Goal: Task Accomplishment & Management: Complete application form

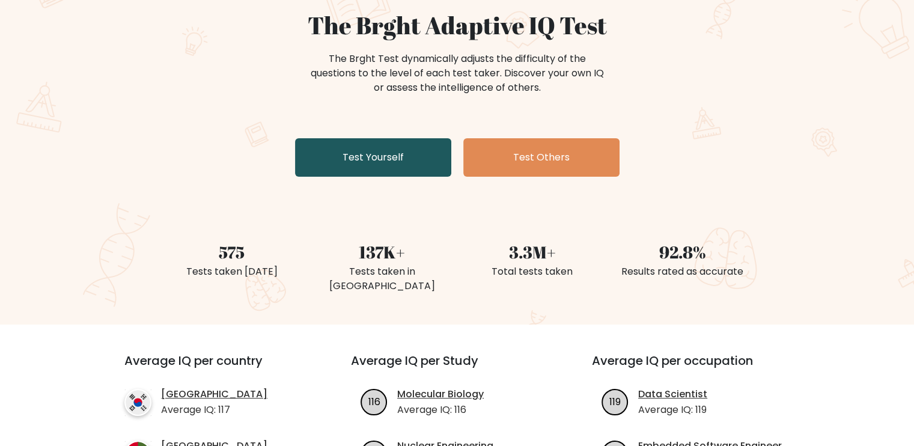
drag, startPoint x: 0, startPoint y: 0, endPoint x: 364, endPoint y: 155, distance: 396.0
click at [364, 155] on link "Test Yourself" at bounding box center [373, 157] width 156 height 38
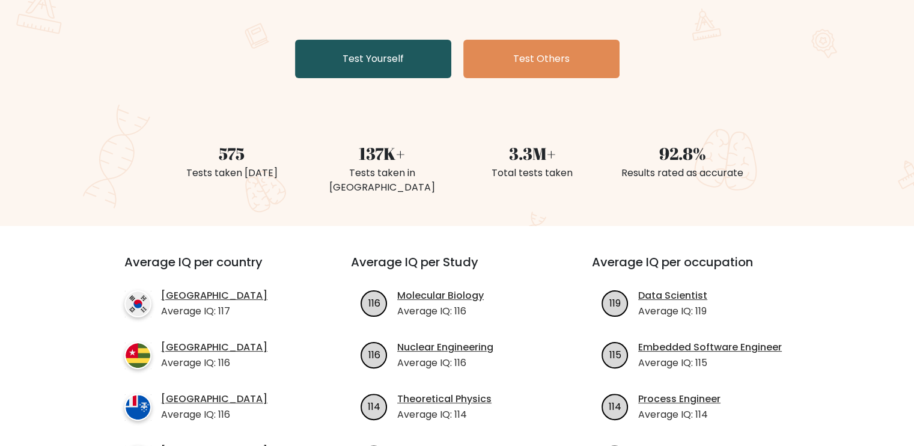
scroll to position [224, 0]
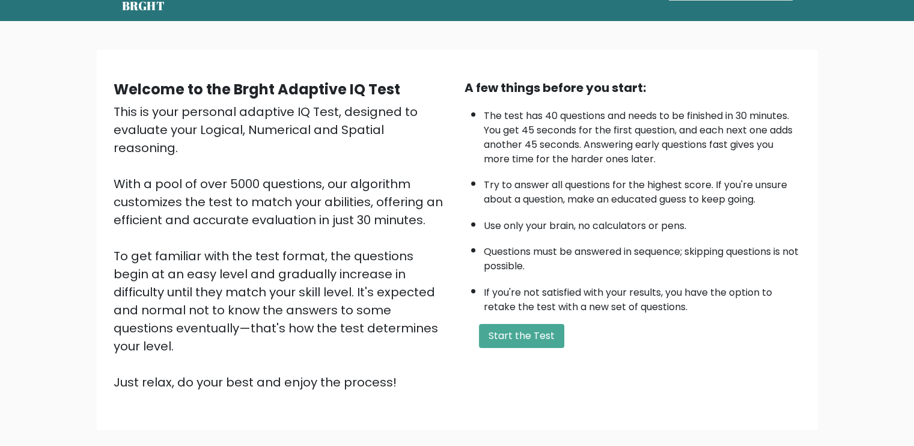
scroll to position [104, 0]
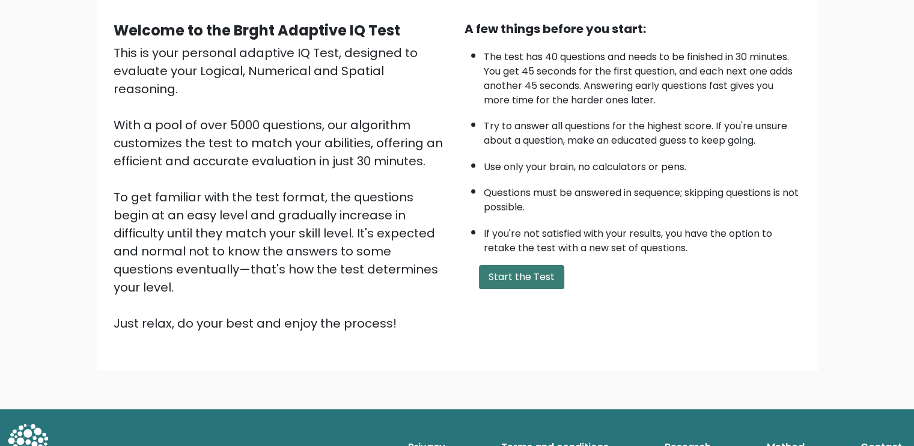
click at [525, 278] on button "Start the Test" at bounding box center [521, 277] width 85 height 24
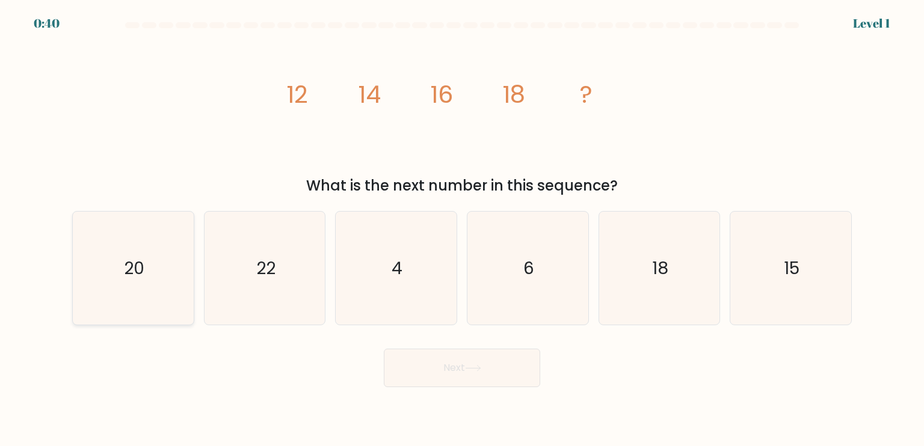
click at [161, 260] on icon "20" at bounding box center [132, 268] width 113 height 113
click at [462, 229] on input "a. 20" at bounding box center [462, 226] width 1 height 6
radio input "true"
click at [418, 357] on button "Next" at bounding box center [462, 368] width 156 height 38
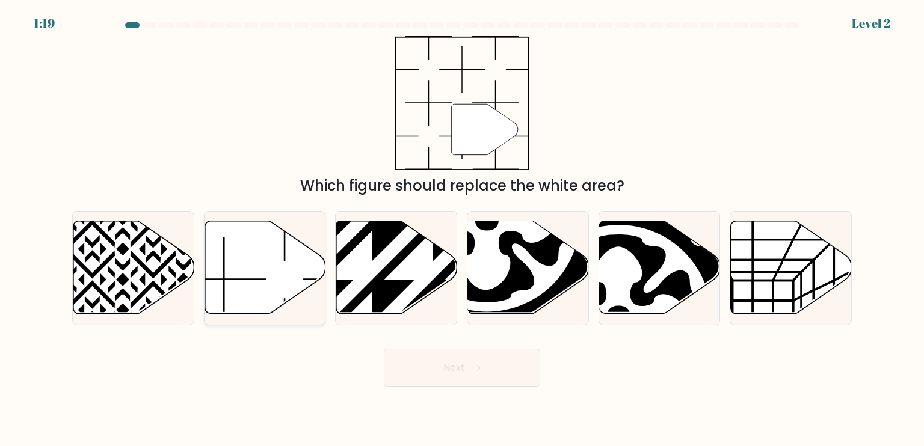
click at [240, 263] on icon at bounding box center [264, 267] width 121 height 93
click at [462, 229] on input "b." at bounding box center [462, 226] width 1 height 6
radio input "true"
click at [482, 382] on button "Next" at bounding box center [462, 368] width 156 height 38
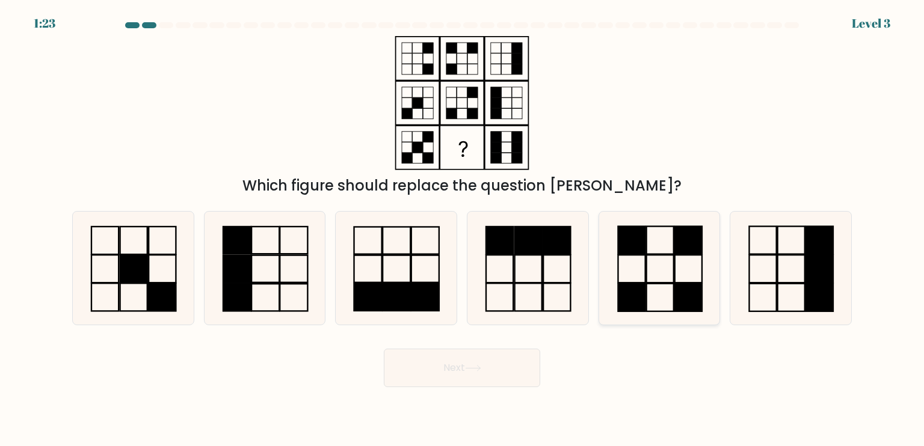
click at [661, 255] on rect at bounding box center [659, 269] width 27 height 28
click at [462, 229] on input "e." at bounding box center [462, 226] width 1 height 6
radio input "true"
click at [468, 360] on button "Next" at bounding box center [462, 368] width 156 height 38
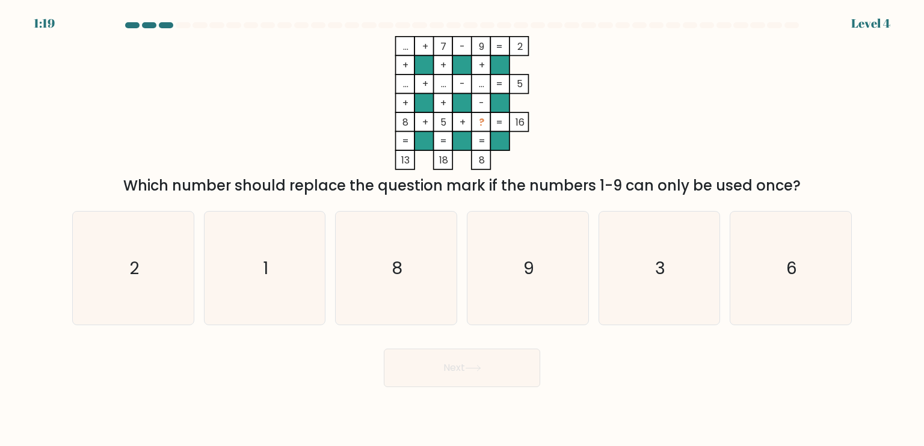
click at [488, 372] on button "Next" at bounding box center [462, 368] width 156 height 38
click at [648, 222] on icon "3" at bounding box center [658, 268] width 113 height 113
click at [462, 223] on input "e. 3" at bounding box center [462, 226] width 1 height 6
radio input "true"
click at [504, 381] on button "Next" at bounding box center [462, 368] width 156 height 38
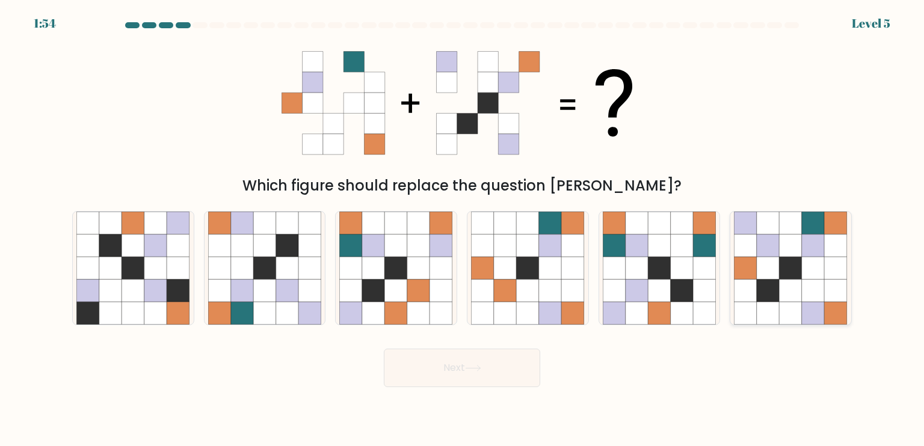
click at [782, 241] on icon at bounding box center [790, 245] width 23 height 23
click at [462, 229] on input "f." at bounding box center [462, 226] width 1 height 6
radio input "true"
click at [411, 364] on button "Next" at bounding box center [462, 368] width 156 height 38
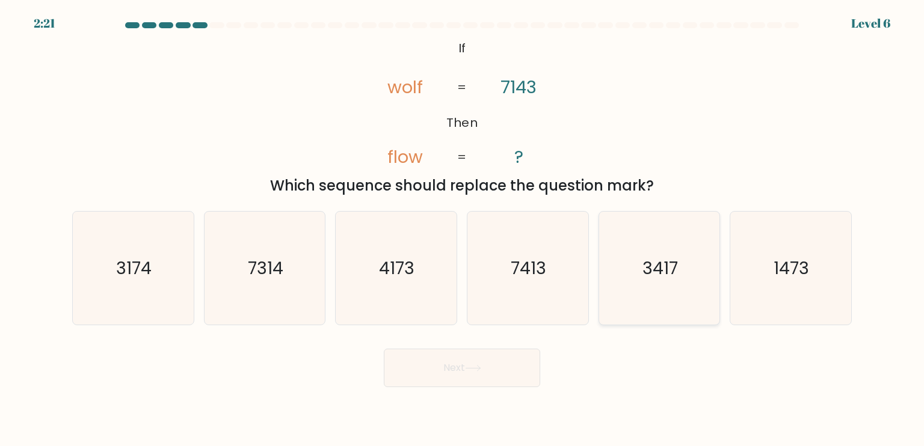
click at [643, 257] on text "3417" at bounding box center [659, 268] width 35 height 24
click at [462, 229] on input "e. 3417" at bounding box center [462, 226] width 1 height 6
radio input "true"
click at [483, 372] on button "Next" at bounding box center [462, 368] width 156 height 38
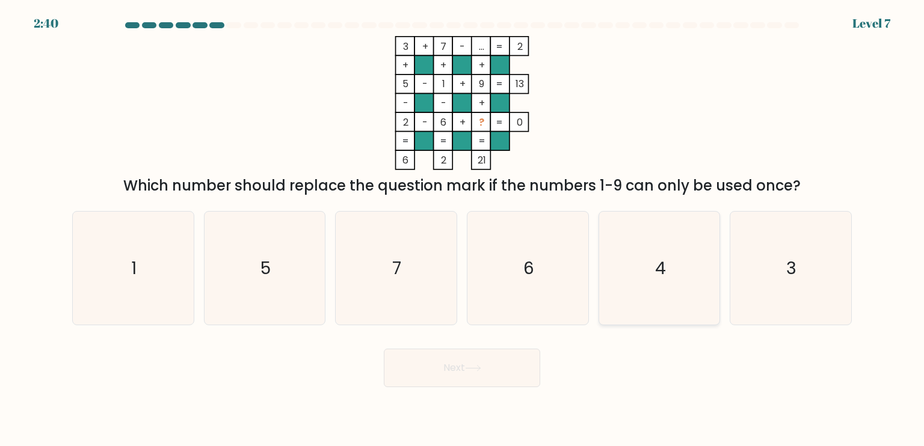
click at [648, 299] on icon "4" at bounding box center [658, 268] width 113 height 113
click at [462, 229] on input "e. 4" at bounding box center [462, 226] width 1 height 6
radio input "true"
click at [487, 384] on button "Next" at bounding box center [462, 368] width 156 height 38
click at [482, 375] on button "Next" at bounding box center [462, 368] width 156 height 38
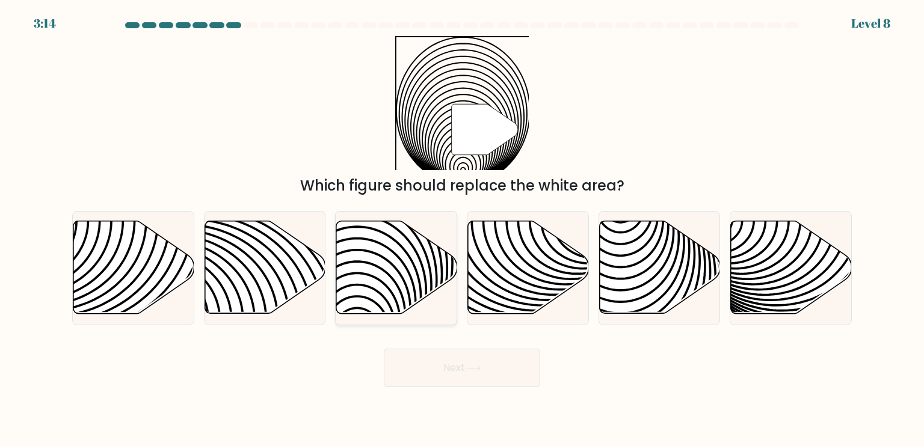
click at [357, 296] on icon at bounding box center [358, 221] width 244 height 244
click at [462, 229] on input "c." at bounding box center [462, 226] width 1 height 6
radio input "true"
click at [464, 382] on button "Next" at bounding box center [462, 368] width 156 height 38
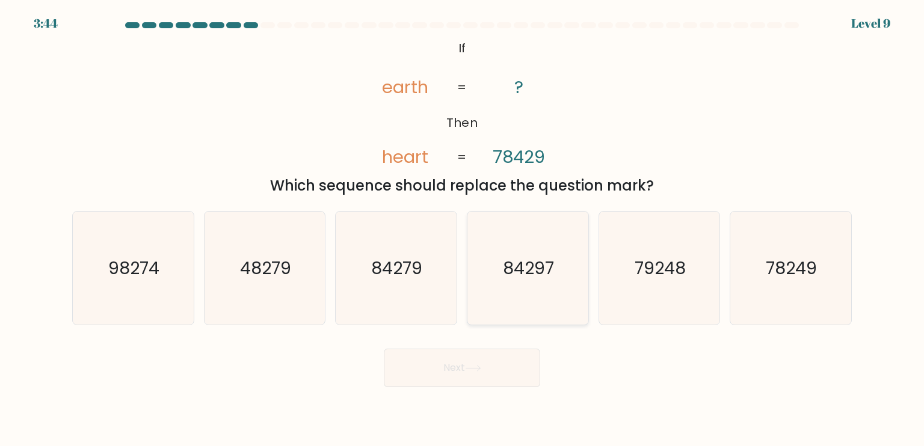
click at [575, 285] on icon "84297" at bounding box center [527, 268] width 113 height 113
click at [462, 229] on input "d. 84297" at bounding box center [462, 226] width 1 height 6
radio input "true"
click at [494, 381] on button "Next" at bounding box center [462, 368] width 156 height 38
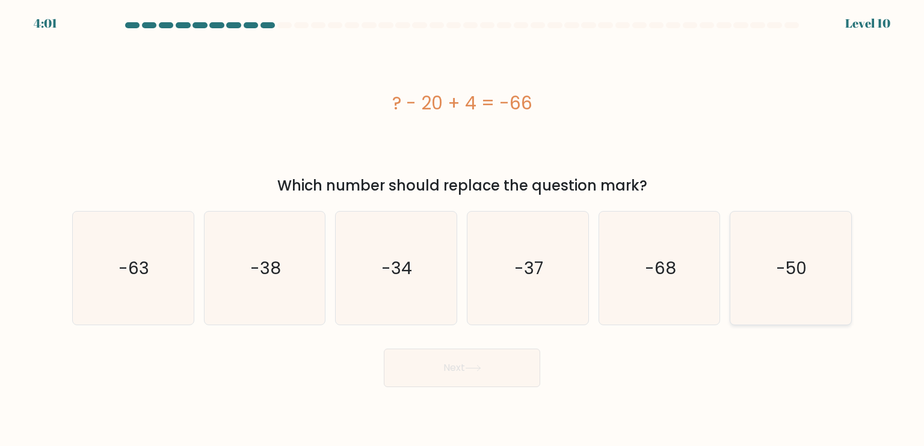
click at [818, 314] on icon "-50" at bounding box center [790, 268] width 113 height 113
click at [462, 229] on input "f. -50" at bounding box center [462, 226] width 1 height 6
radio input "true"
click at [500, 373] on button "Next" at bounding box center [462, 368] width 156 height 38
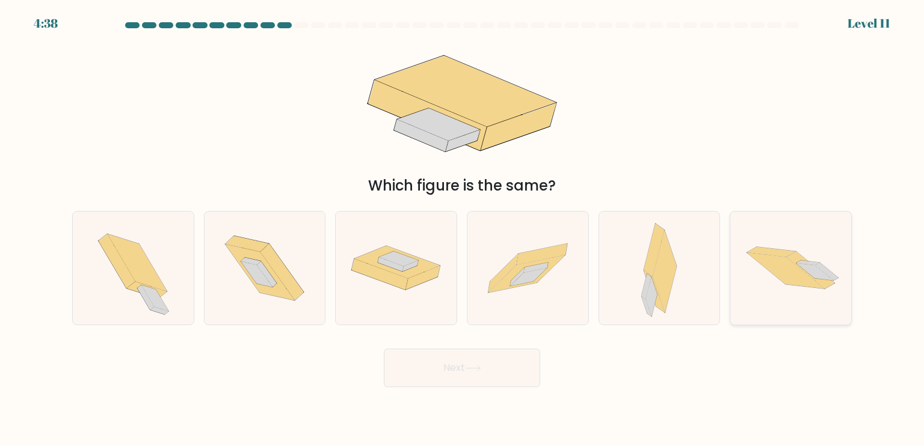
click at [759, 263] on icon at bounding box center [785, 271] width 77 height 36
click at [462, 229] on input "f." at bounding box center [462, 226] width 1 height 6
radio input "true"
click at [638, 281] on div at bounding box center [659, 268] width 122 height 114
click at [462, 229] on input "e." at bounding box center [462, 226] width 1 height 6
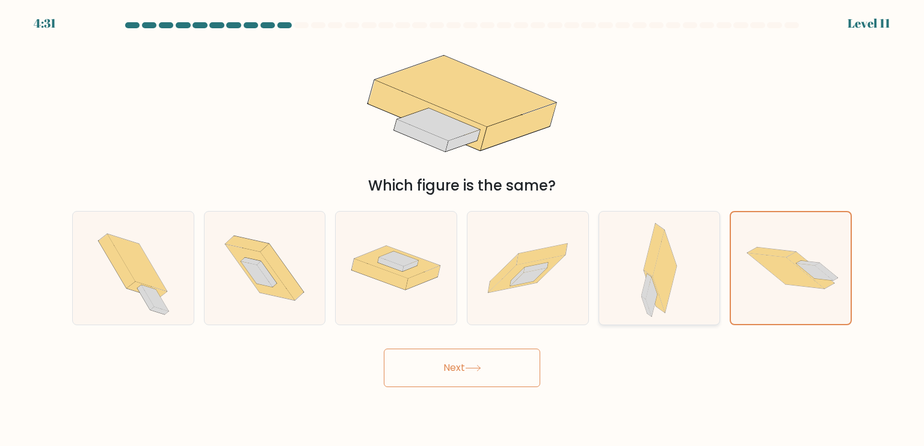
radio input "true"
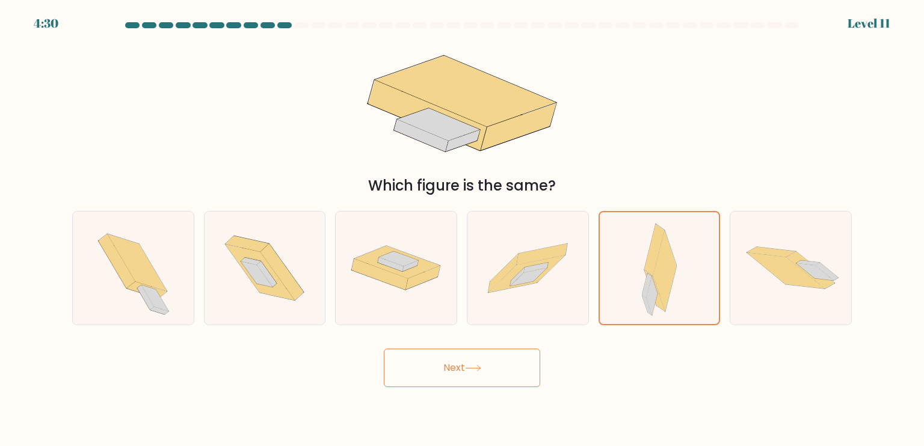
click at [471, 375] on button "Next" at bounding box center [462, 368] width 156 height 38
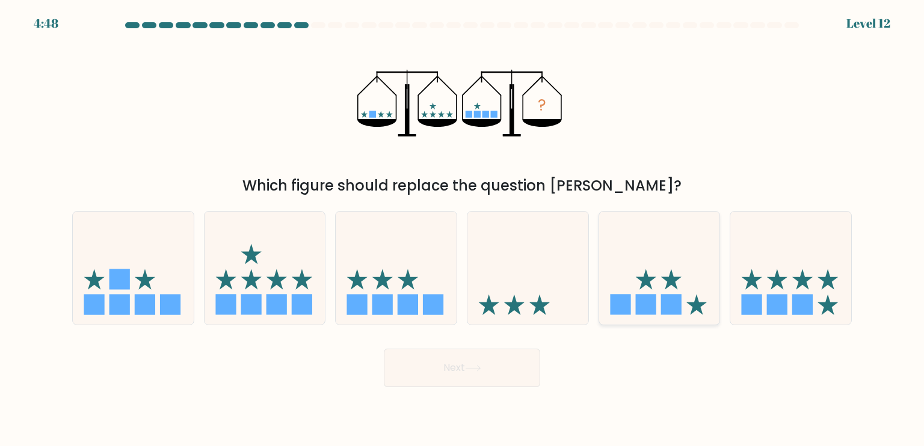
click at [683, 308] on icon at bounding box center [659, 268] width 121 height 100
click at [462, 229] on input "e." at bounding box center [462, 226] width 1 height 6
radio input "true"
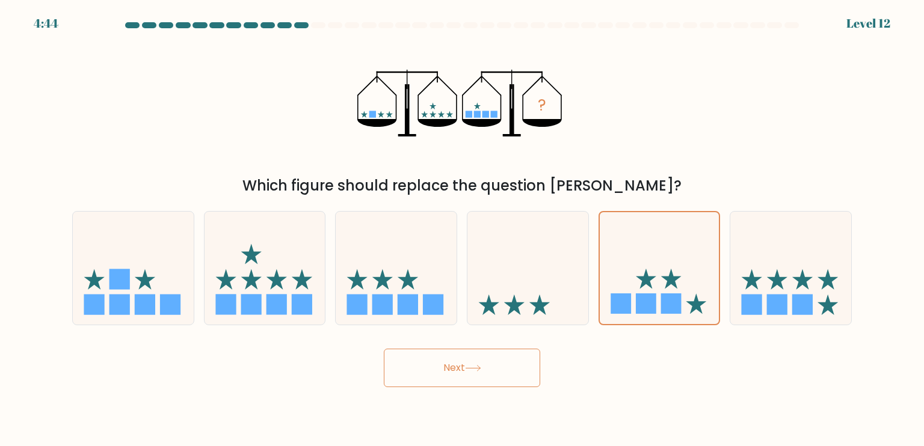
click at [492, 376] on button "Next" at bounding box center [462, 368] width 156 height 38
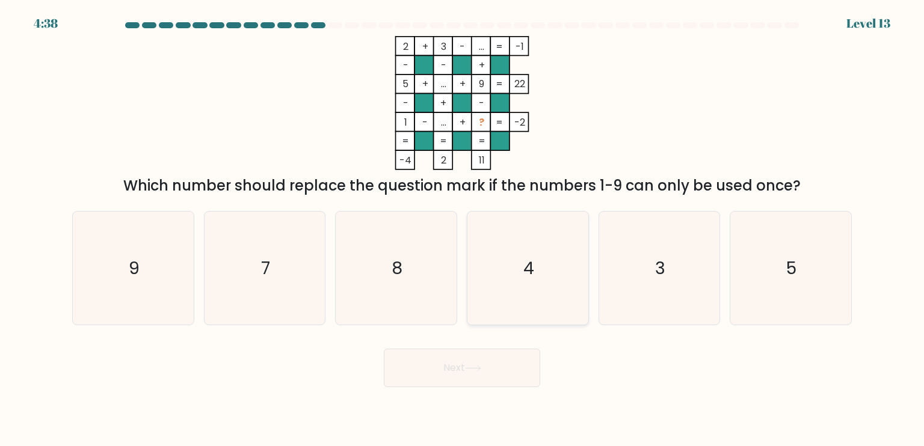
click at [510, 256] on icon "4" at bounding box center [527, 268] width 113 height 113
click at [462, 229] on input "d. 4" at bounding box center [462, 226] width 1 height 6
radio input "true"
click at [479, 370] on icon at bounding box center [473, 368] width 16 height 7
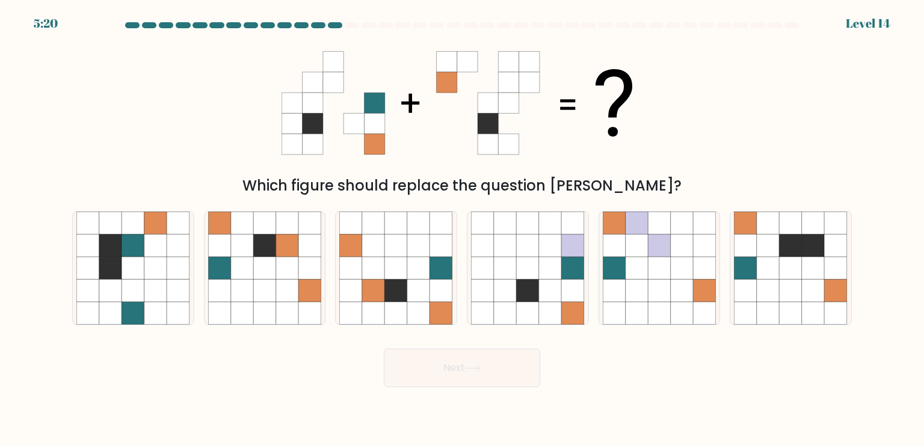
click at [479, 370] on icon at bounding box center [473, 368] width 16 height 7
click at [589, 370] on div "Next" at bounding box center [462, 363] width 794 height 47
click at [347, 245] on icon at bounding box center [351, 245] width 23 height 23
click at [462, 229] on input "c." at bounding box center [462, 226] width 1 height 6
radio input "true"
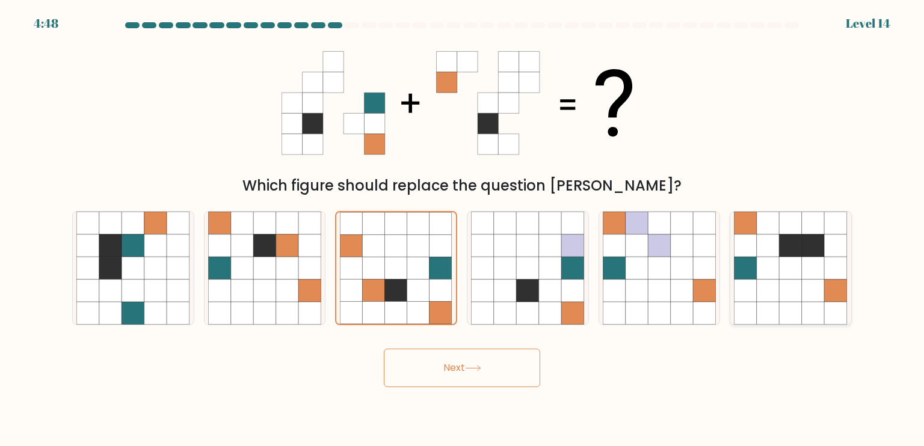
click at [811, 268] on icon at bounding box center [812, 268] width 23 height 23
click at [462, 229] on input "f." at bounding box center [462, 226] width 1 height 6
radio input "true"
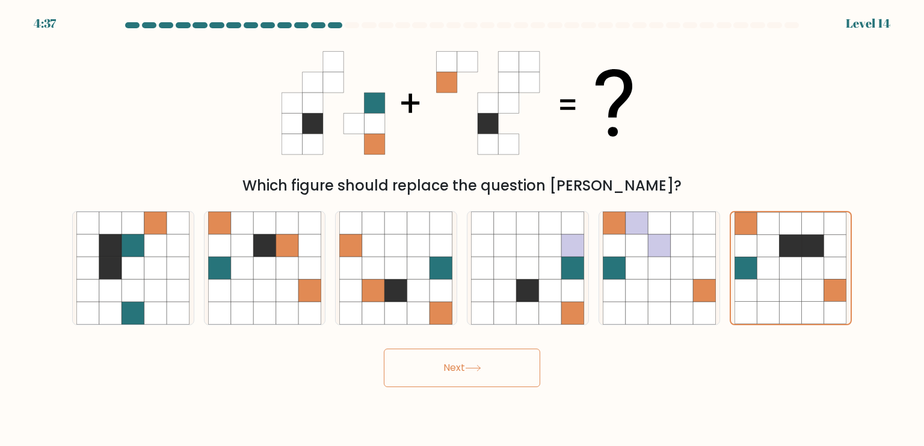
click at [506, 365] on button "Next" at bounding box center [462, 368] width 156 height 38
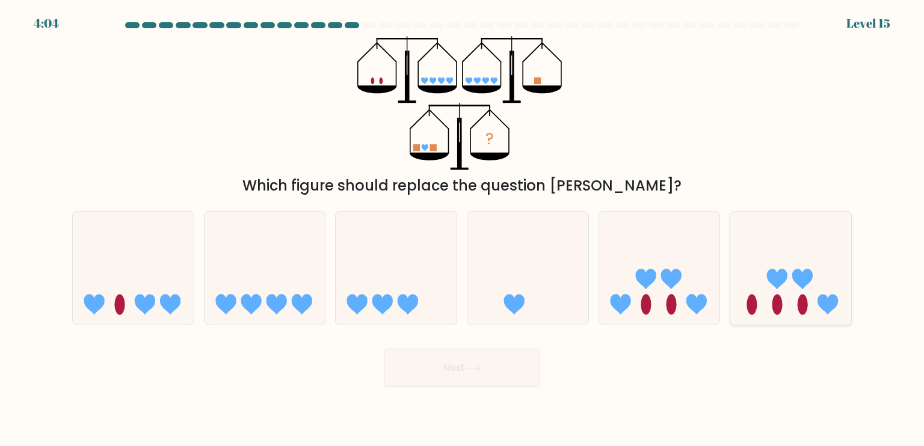
click at [735, 246] on icon at bounding box center [790, 268] width 121 height 100
click at [462, 229] on input "f." at bounding box center [462, 226] width 1 height 6
radio input "true"
click at [494, 363] on button "Next" at bounding box center [462, 368] width 156 height 38
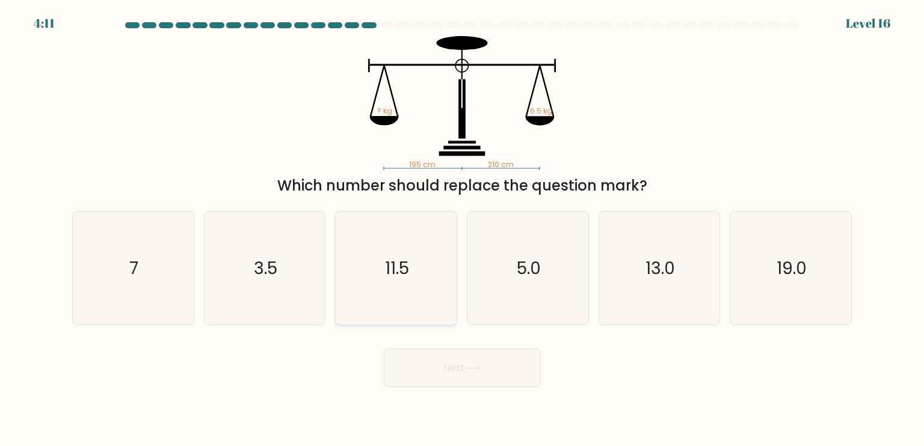
click at [405, 255] on icon "11.5" at bounding box center [395, 268] width 113 height 113
click at [462, 229] on input "c. 11.5" at bounding box center [462, 226] width 1 height 6
radio input "true"
click at [493, 362] on button "Next" at bounding box center [462, 368] width 156 height 38
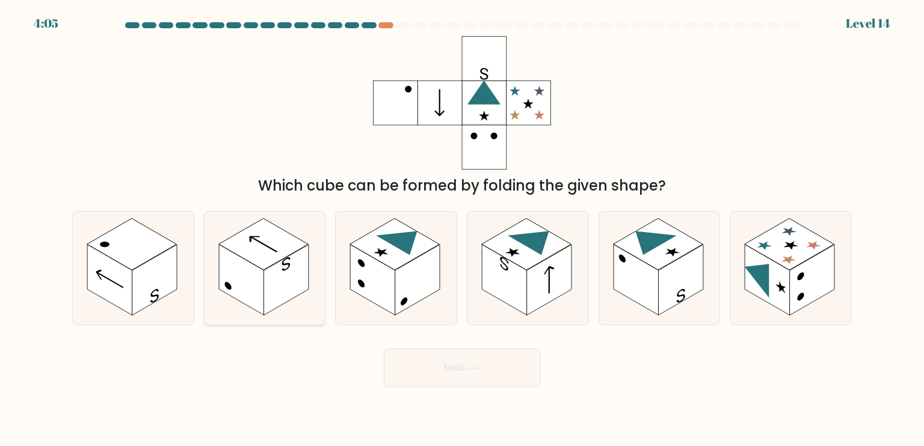
click at [216, 267] on icon at bounding box center [264, 268] width 121 height 113
click at [462, 229] on input "b." at bounding box center [462, 226] width 1 height 6
radio input "true"
click at [147, 284] on rect at bounding box center [154, 280] width 45 height 71
click at [462, 229] on input "a." at bounding box center [462, 226] width 1 height 6
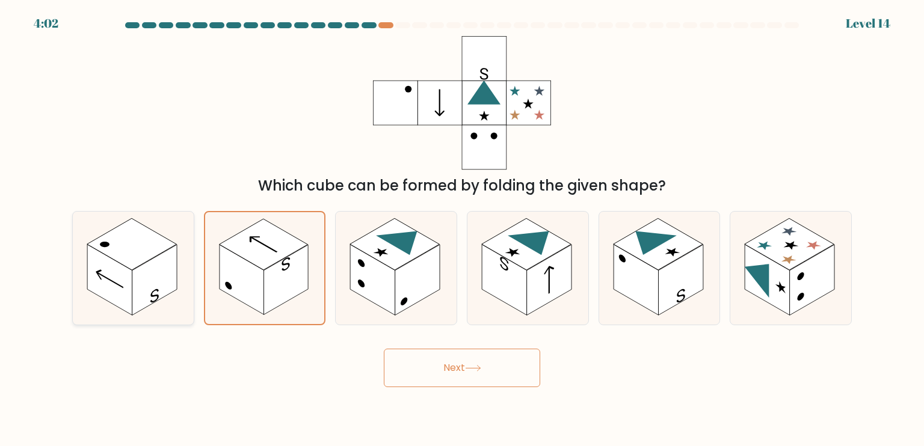
radio input "true"
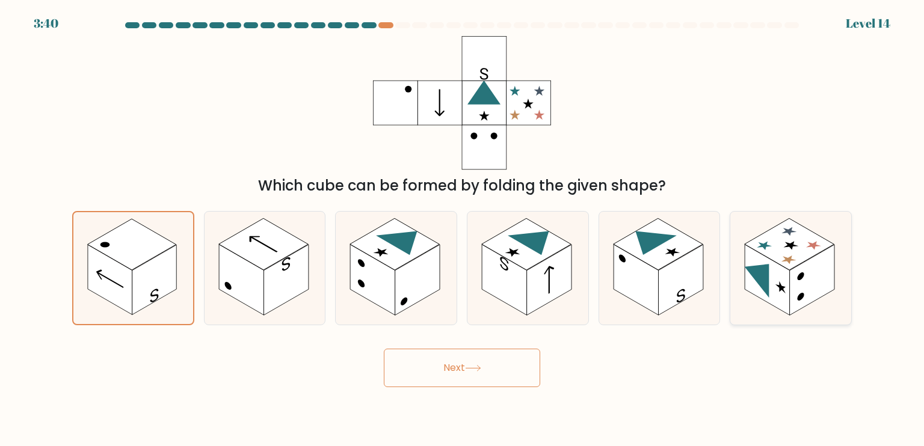
click at [786, 262] on rect at bounding box center [789, 244] width 90 height 52
click at [462, 229] on input "f." at bounding box center [462, 226] width 1 height 6
radio input "true"
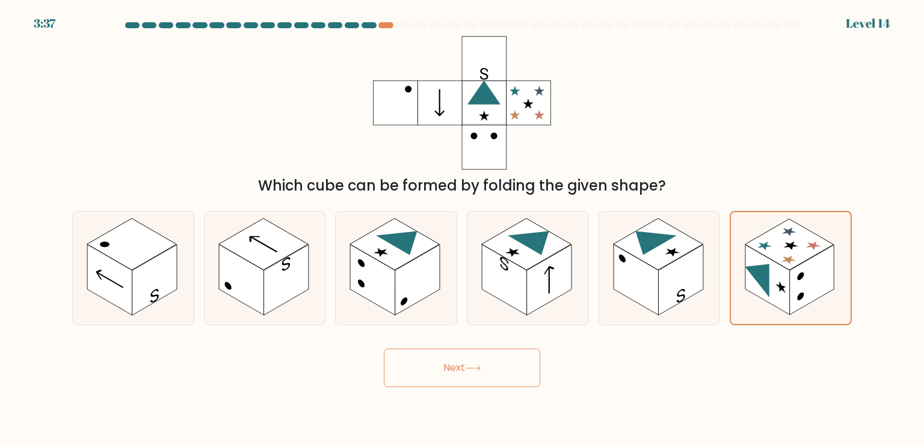
click at [495, 360] on button "Next" at bounding box center [462, 368] width 156 height 38
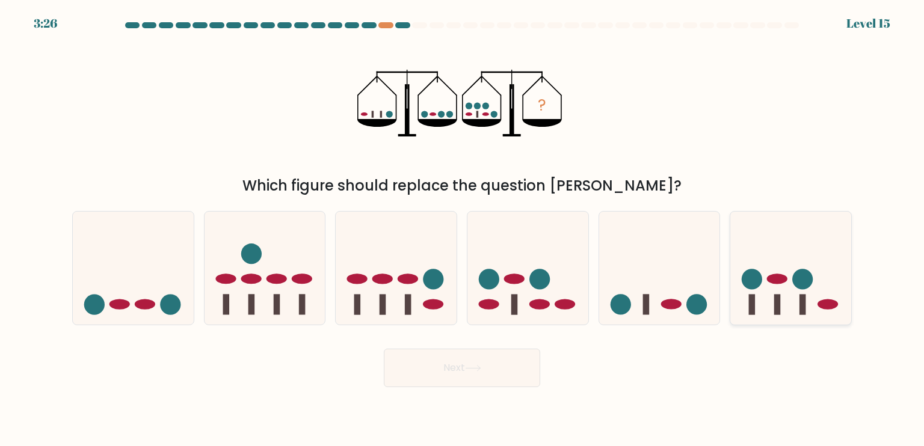
click at [772, 280] on ellipse at bounding box center [777, 279] width 20 height 10
click at [462, 229] on input "f." at bounding box center [462, 226] width 1 height 6
radio input "true"
click at [467, 367] on button "Next" at bounding box center [462, 368] width 156 height 38
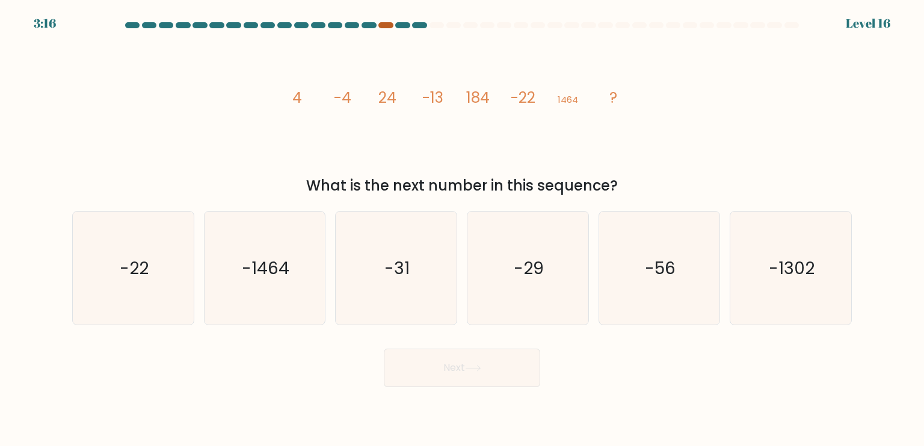
click at [389, 26] on div at bounding box center [385, 25] width 14 height 6
click at [440, 248] on icon "-31" at bounding box center [395, 268] width 113 height 113
click at [462, 229] on input "c. -31" at bounding box center [462, 226] width 1 height 6
radio input "true"
click at [459, 360] on button "Next" at bounding box center [462, 368] width 156 height 38
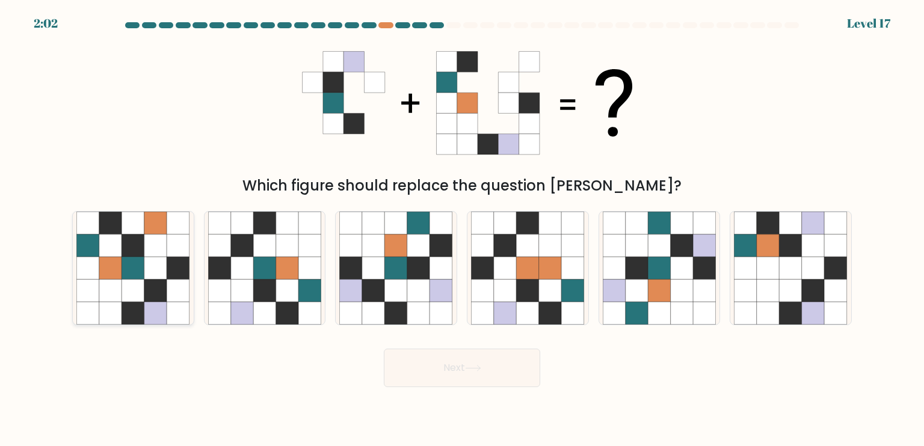
click at [96, 240] on icon at bounding box center [87, 245] width 23 height 23
click at [462, 229] on input "a." at bounding box center [462, 226] width 1 height 6
radio input "true"
click at [485, 384] on button "Next" at bounding box center [462, 368] width 156 height 38
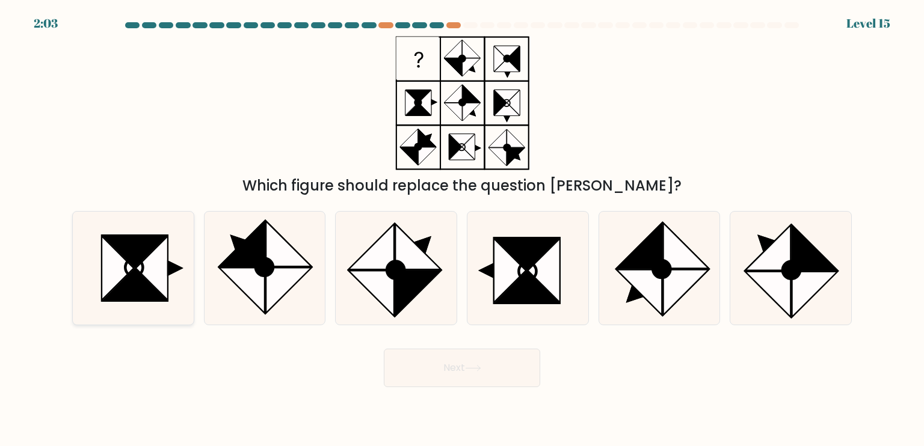
click at [169, 274] on icon at bounding box center [175, 268] width 16 height 16
click at [462, 229] on input "a." at bounding box center [462, 226] width 1 height 6
radio input "true"
click at [411, 361] on button "Next" at bounding box center [462, 368] width 156 height 38
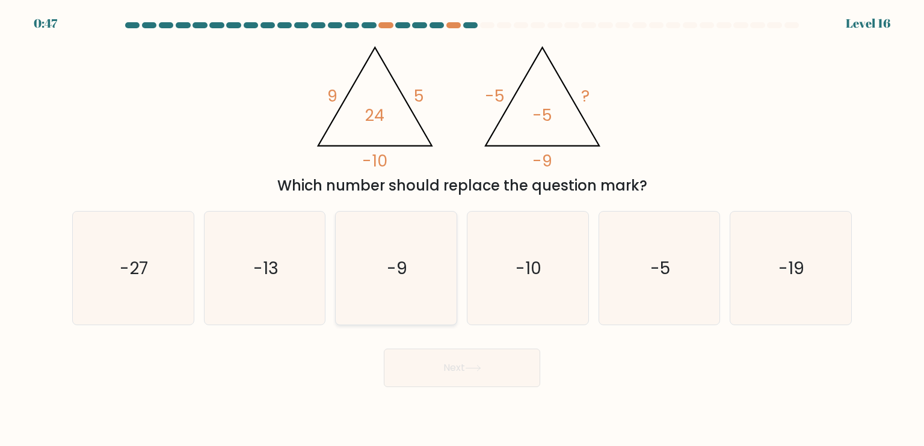
click at [399, 289] on icon "-9" at bounding box center [395, 268] width 113 height 113
click at [462, 229] on input "c. -9" at bounding box center [462, 226] width 1 height 6
radio input "true"
click at [458, 367] on button "Next" at bounding box center [462, 368] width 156 height 38
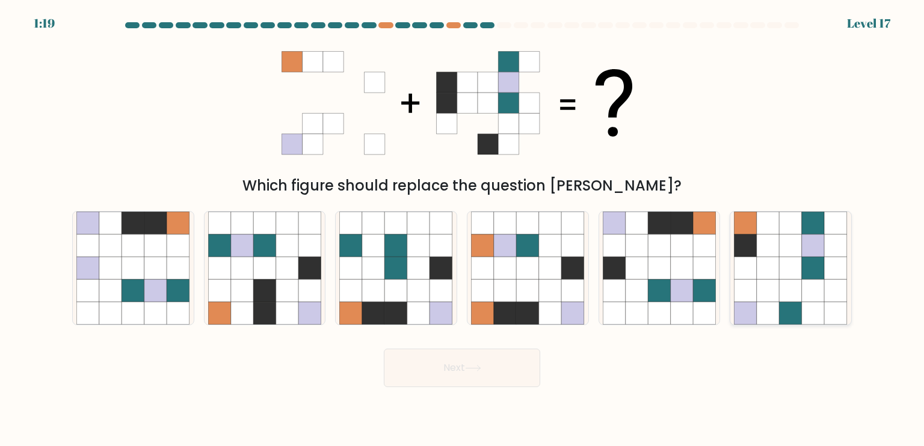
click at [795, 259] on icon at bounding box center [790, 268] width 23 height 23
click at [462, 229] on input "f." at bounding box center [462, 226] width 1 height 6
radio input "true"
click at [240, 263] on icon at bounding box center [242, 268] width 23 height 23
click at [462, 229] on input "b." at bounding box center [462, 226] width 1 height 6
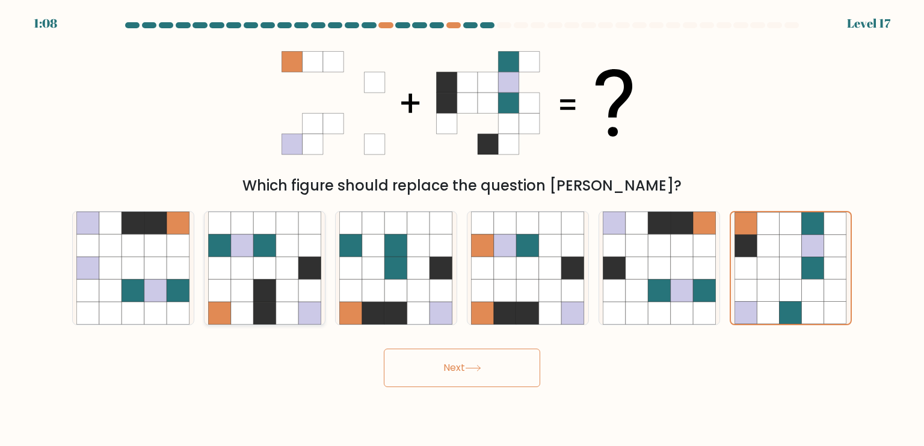
radio input "true"
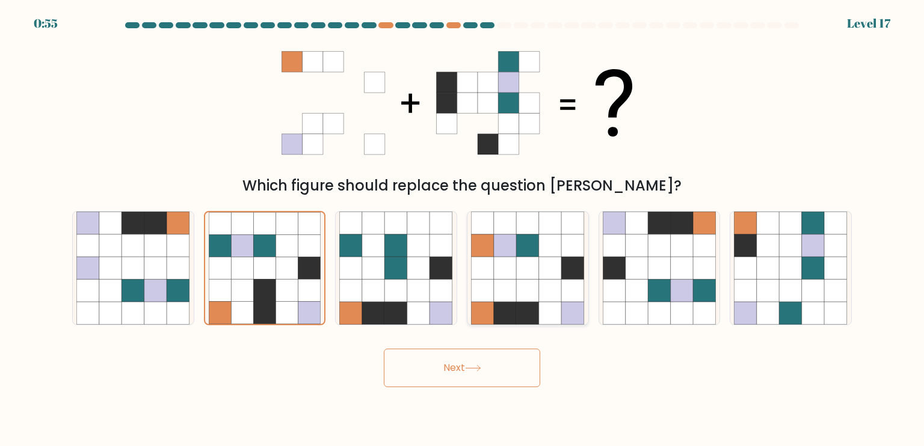
click at [513, 281] on icon at bounding box center [505, 291] width 23 height 23
click at [462, 229] on input "d." at bounding box center [462, 226] width 1 height 6
radio input "true"
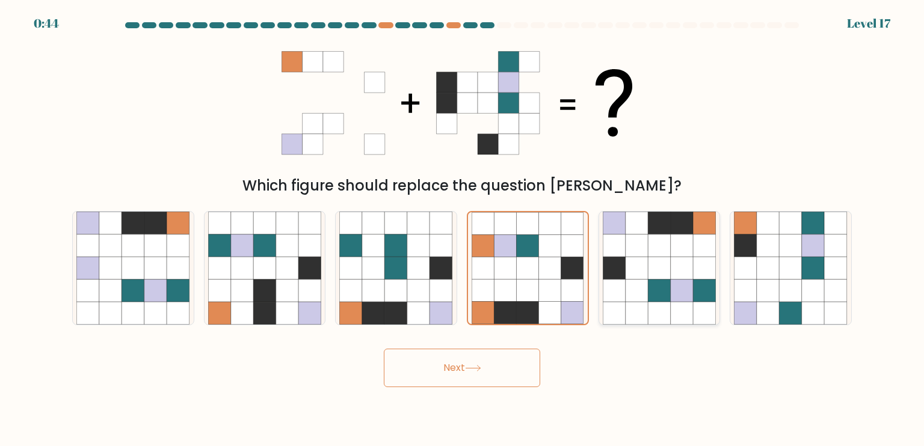
click at [686, 232] on icon at bounding box center [681, 223] width 23 height 23
click at [462, 229] on input "e." at bounding box center [462, 226] width 1 height 6
radio input "true"
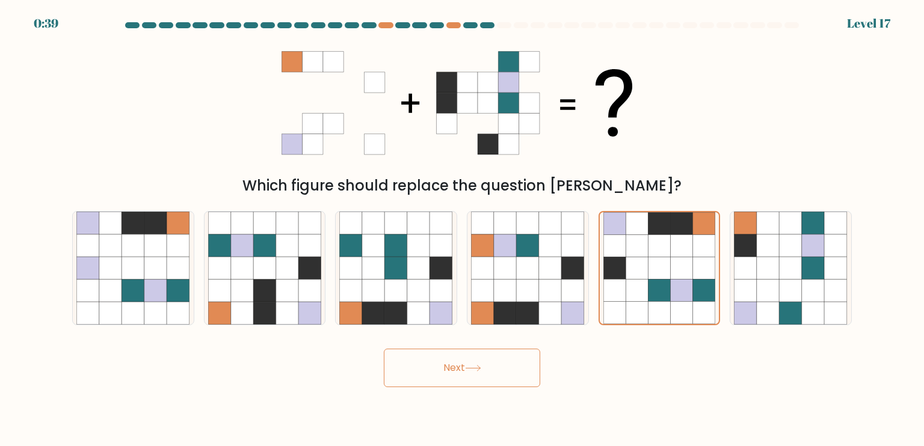
click at [502, 367] on button "Next" at bounding box center [462, 368] width 156 height 38
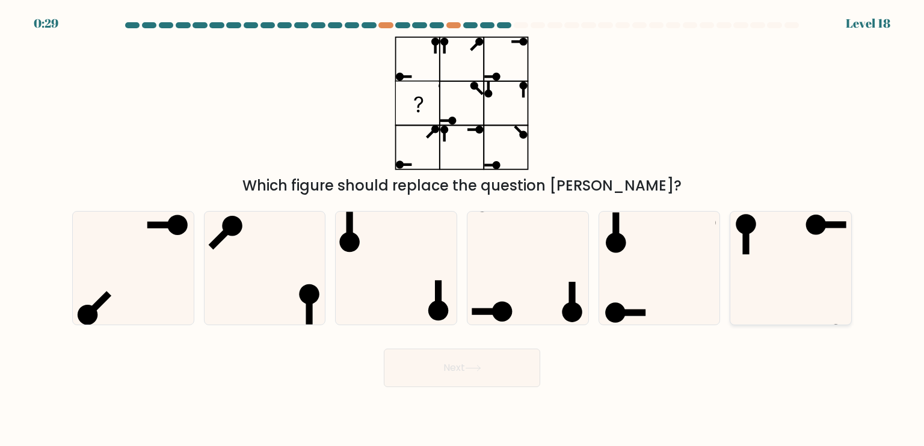
click at [785, 262] on icon at bounding box center [790, 268] width 113 height 113
click at [462, 229] on input "f." at bounding box center [462, 226] width 1 height 6
radio input "true"
click at [453, 378] on button "Next" at bounding box center [462, 368] width 156 height 38
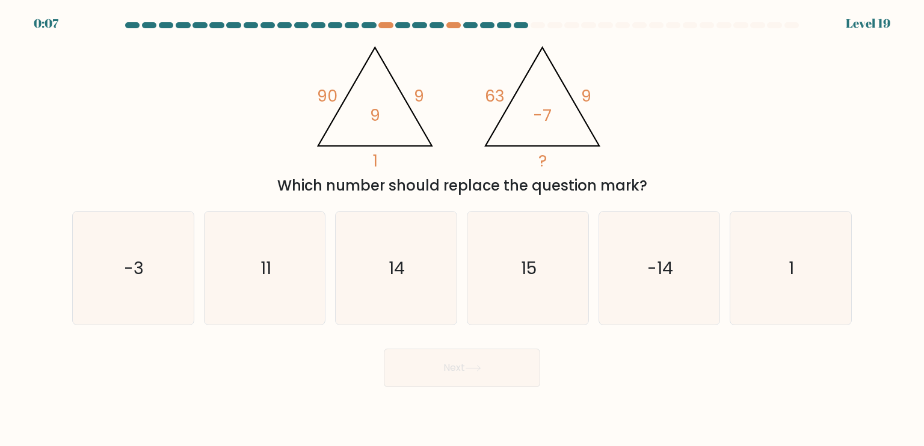
click at [389, 202] on div "a. -3 b. 11 c." at bounding box center [461, 263] width 789 height 124
click at [413, 288] on icon "14" at bounding box center [395, 268] width 113 height 113
click at [462, 229] on input "c. 14" at bounding box center [462, 226] width 1 height 6
radio input "true"
click at [479, 364] on button "Next" at bounding box center [462, 368] width 156 height 38
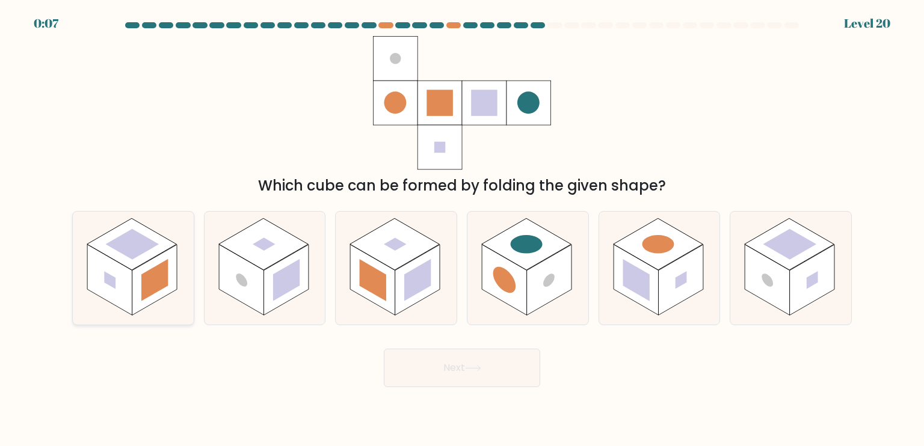
click at [150, 247] on rect at bounding box center [133, 243] width 54 height 31
click at [462, 229] on input "a." at bounding box center [462, 226] width 1 height 6
radio input "true"
click at [467, 373] on button "Next" at bounding box center [462, 368] width 156 height 38
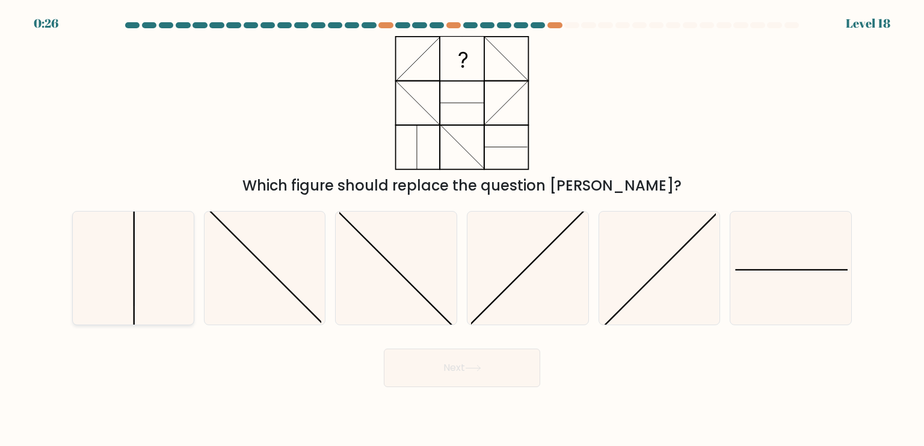
click at [150, 283] on icon at bounding box center [132, 268] width 113 height 113
click at [462, 229] on input "a." at bounding box center [462, 226] width 1 height 6
radio input "true"
click at [433, 363] on button "Next" at bounding box center [462, 368] width 156 height 38
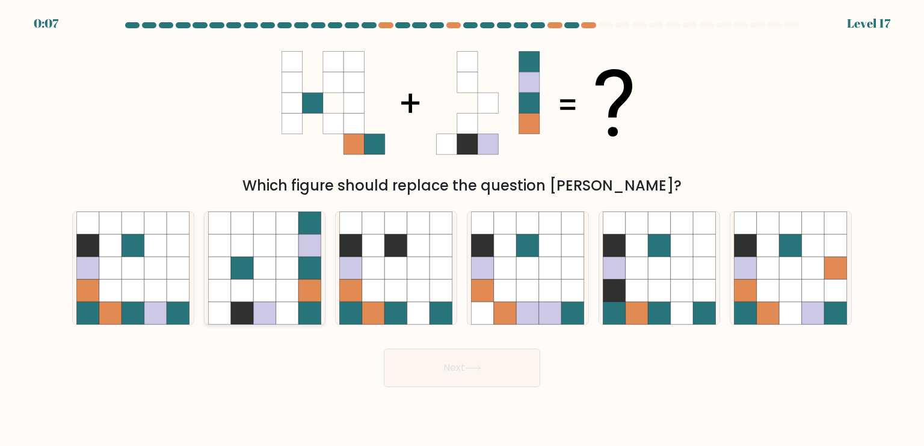
click at [313, 293] on icon at bounding box center [309, 291] width 23 height 23
click at [462, 229] on input "b." at bounding box center [462, 226] width 1 height 6
radio input "true"
click at [452, 352] on button "Next" at bounding box center [462, 368] width 156 height 38
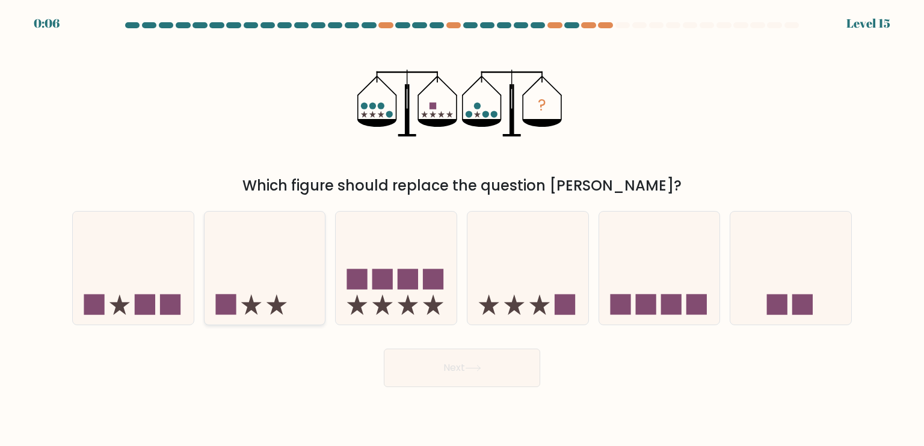
click at [310, 227] on icon at bounding box center [264, 268] width 121 height 100
click at [462, 227] on input "b." at bounding box center [462, 226] width 1 height 6
radio input "true"
click at [507, 375] on button "Next" at bounding box center [462, 368] width 156 height 38
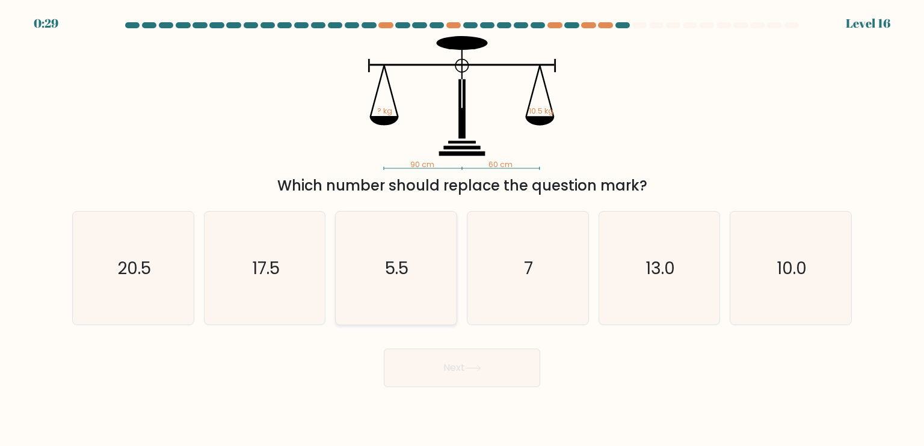
click at [403, 237] on icon "5.5" at bounding box center [395, 268] width 113 height 113
click at [462, 229] on input "c. 5.5" at bounding box center [462, 226] width 1 height 6
radio input "true"
click at [479, 369] on icon at bounding box center [473, 368] width 16 height 7
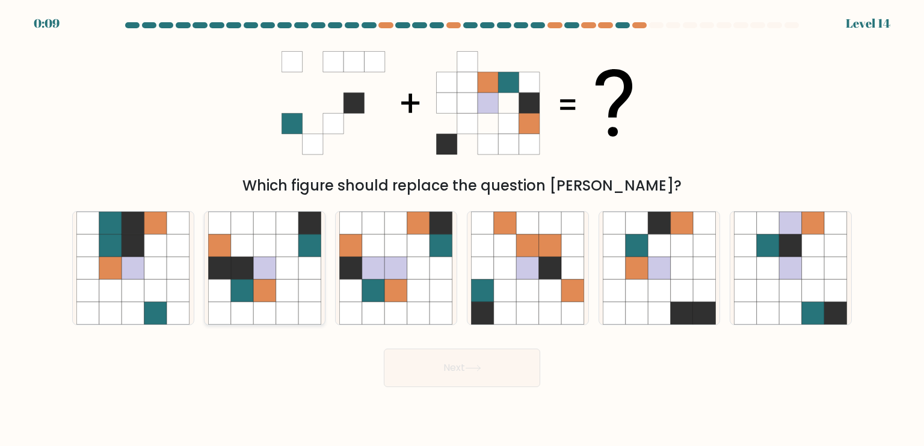
click at [277, 312] on icon at bounding box center [287, 313] width 23 height 23
click at [462, 229] on input "b." at bounding box center [462, 226] width 1 height 6
radio input "true"
click at [503, 379] on button "Next" at bounding box center [462, 368] width 156 height 38
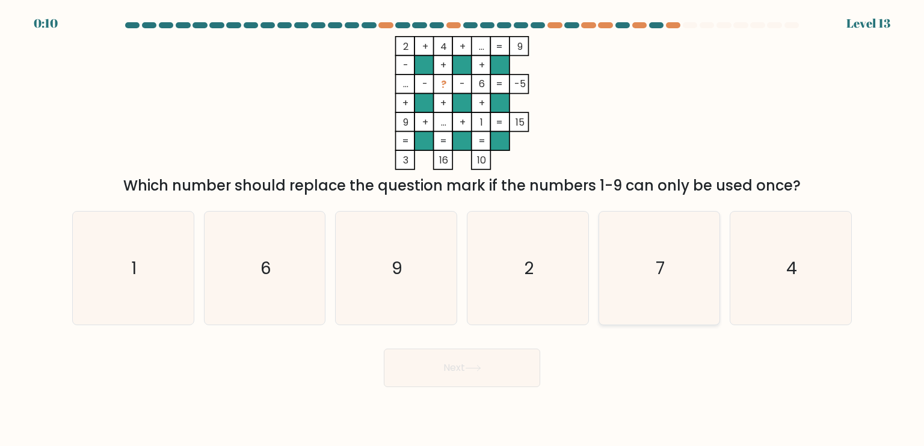
click at [684, 271] on icon "7" at bounding box center [658, 268] width 113 height 113
click at [462, 229] on input "e. 7" at bounding box center [462, 226] width 1 height 6
radio input "true"
click at [481, 366] on icon at bounding box center [473, 368] width 16 height 7
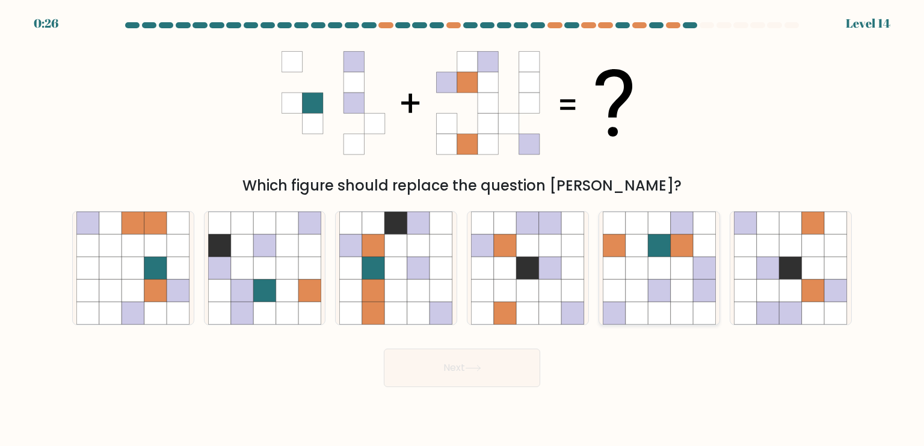
click at [712, 271] on icon at bounding box center [704, 268] width 23 height 23
click at [462, 229] on input "e." at bounding box center [462, 226] width 1 height 6
radio input "true"
click at [456, 361] on button "Next" at bounding box center [462, 368] width 156 height 38
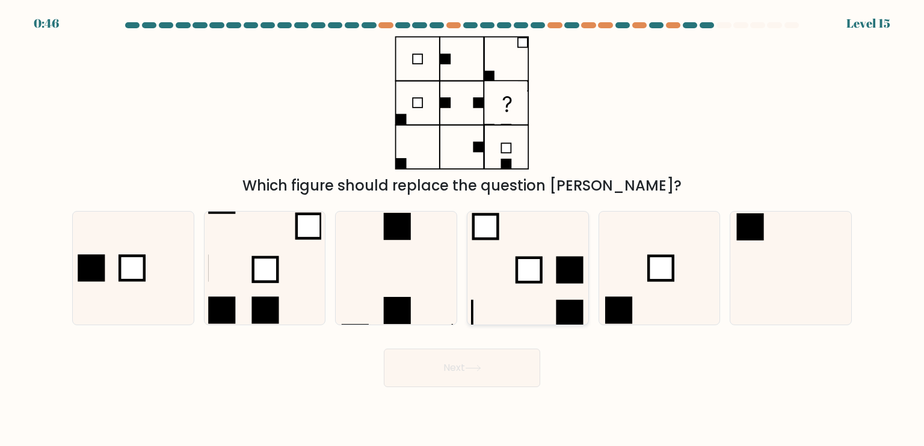
click at [555, 269] on icon at bounding box center [527, 268] width 113 height 113
click at [462, 229] on input "d." at bounding box center [462, 226] width 1 height 6
radio input "true"
click at [640, 255] on icon at bounding box center [658, 268] width 113 height 113
click at [462, 229] on input "e." at bounding box center [462, 226] width 1 height 6
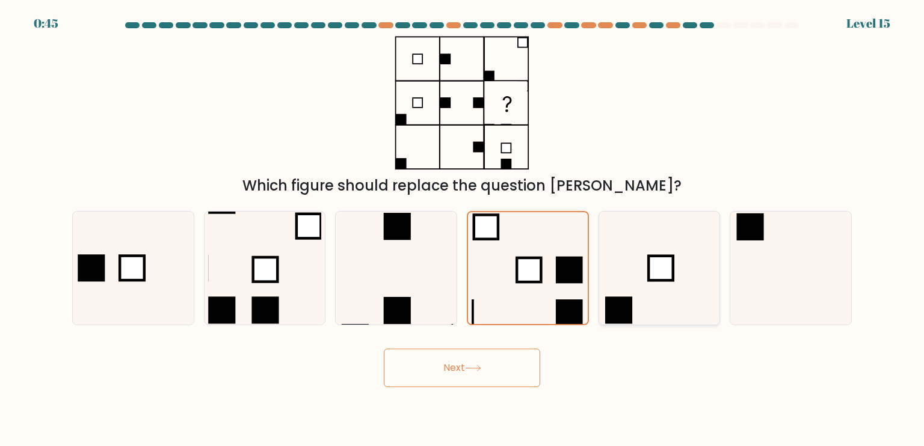
radio input "true"
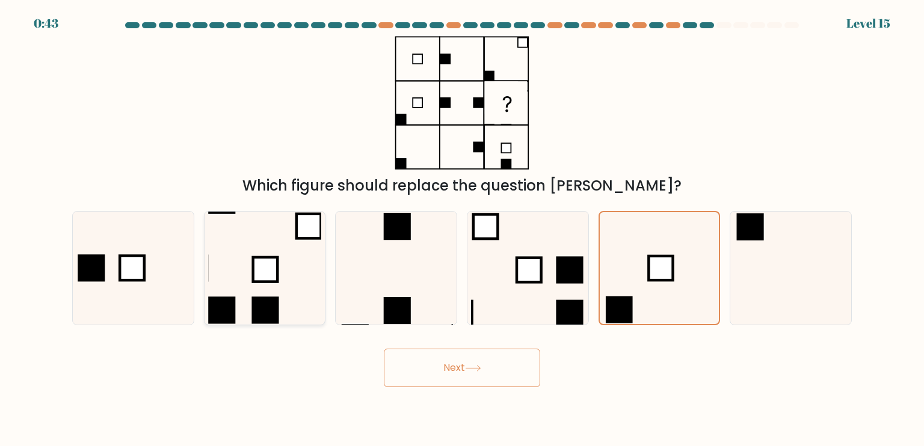
click at [254, 269] on rect at bounding box center [265, 269] width 25 height 25
click at [462, 229] on input "b." at bounding box center [462, 226] width 1 height 6
radio input "true"
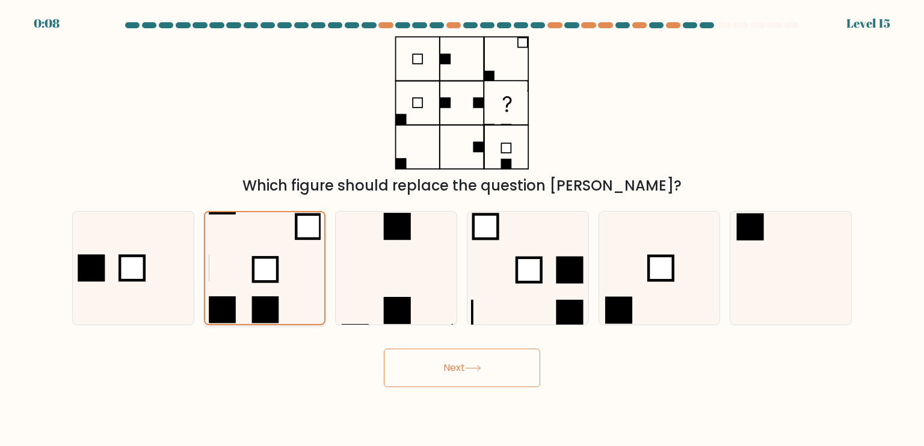
click at [284, 279] on icon at bounding box center [265, 268] width 112 height 112
click at [462, 229] on input "b." at bounding box center [462, 226] width 1 height 6
click at [484, 367] on button "Next" at bounding box center [462, 368] width 156 height 38
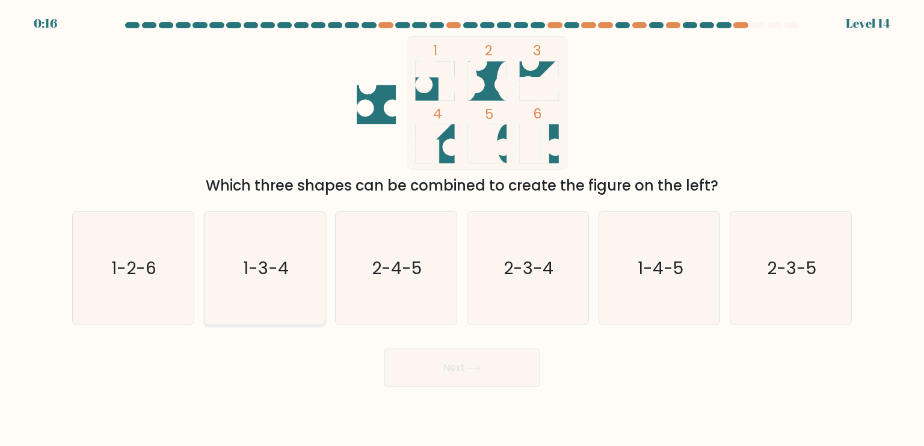
click at [284, 268] on text "1-3-4" at bounding box center [266, 268] width 46 height 24
click at [462, 229] on input "b. 1-3-4" at bounding box center [462, 226] width 1 height 6
radio input "true"
click at [448, 365] on button "Next" at bounding box center [462, 368] width 156 height 38
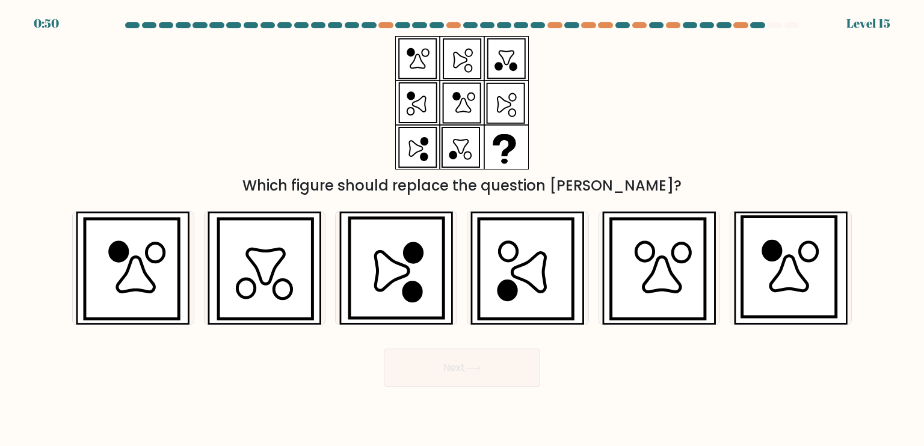
drag, startPoint x: 503, startPoint y: 368, endPoint x: 570, endPoint y: 362, distance: 67.6
click at [570, 362] on div "Next" at bounding box center [462, 363] width 794 height 47
click at [269, 275] on icon at bounding box center [265, 266] width 37 height 35
click at [462, 229] on input "b." at bounding box center [462, 226] width 1 height 6
radio input "true"
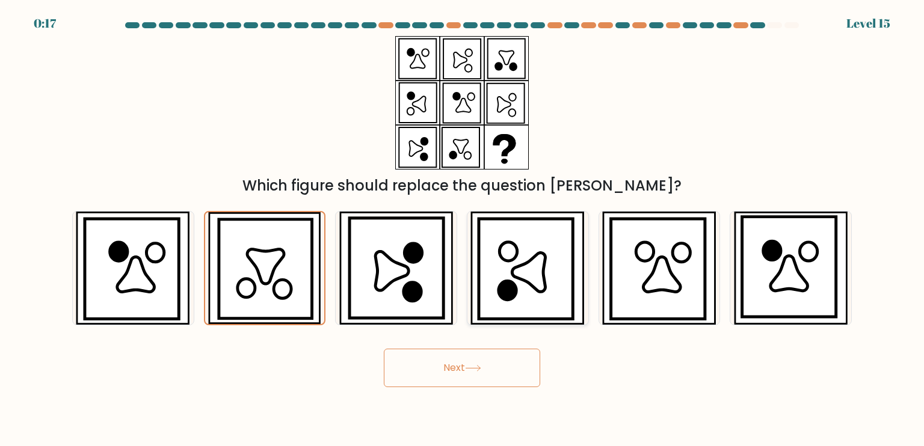
click at [522, 281] on icon at bounding box center [528, 272] width 33 height 39
click at [462, 229] on input "d." at bounding box center [462, 226] width 1 height 6
radio input "true"
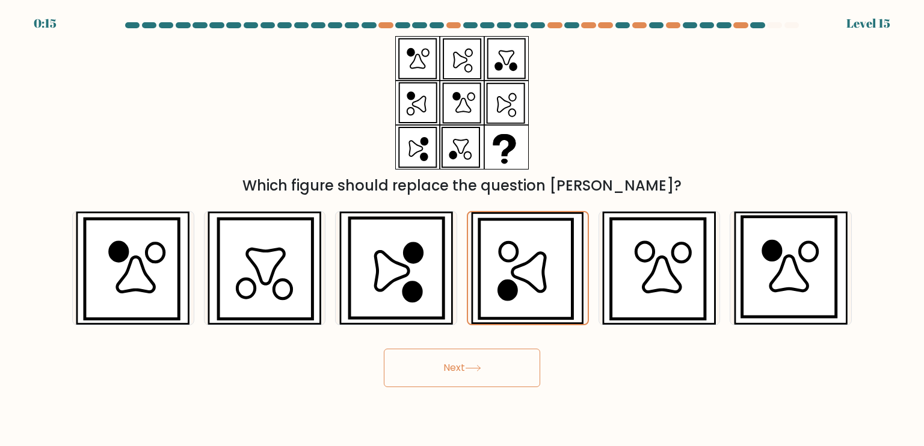
click at [501, 375] on button "Next" at bounding box center [462, 368] width 156 height 38
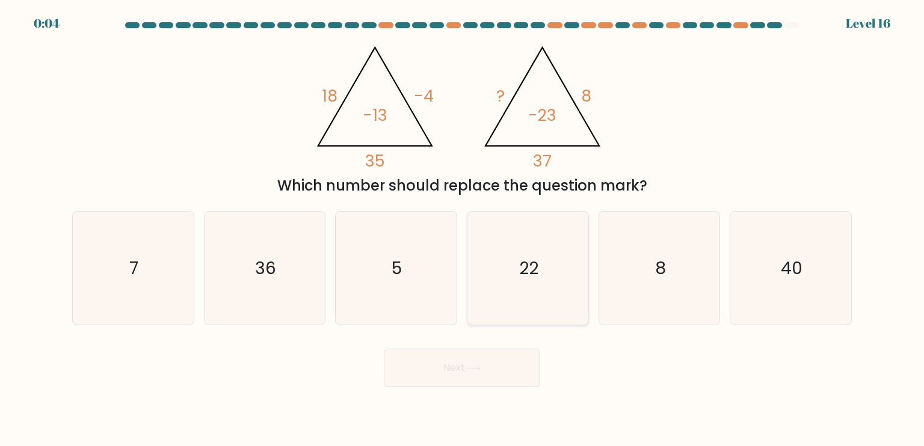
click at [490, 312] on icon "22" at bounding box center [527, 268] width 113 height 113
click at [462, 229] on input "d. 22" at bounding box center [462, 226] width 1 height 6
radio input "true"
click at [474, 366] on icon at bounding box center [473, 368] width 16 height 7
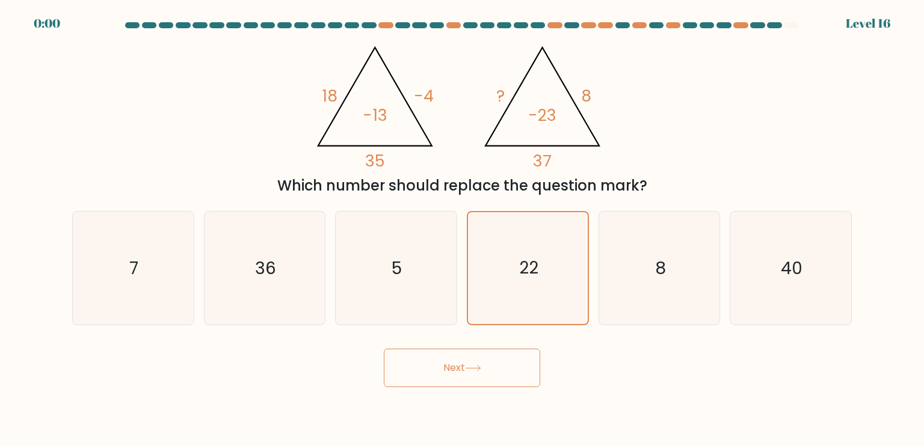
click at [474, 366] on icon at bounding box center [473, 368] width 16 height 7
click at [474, 366] on div "Next" at bounding box center [462, 363] width 794 height 47
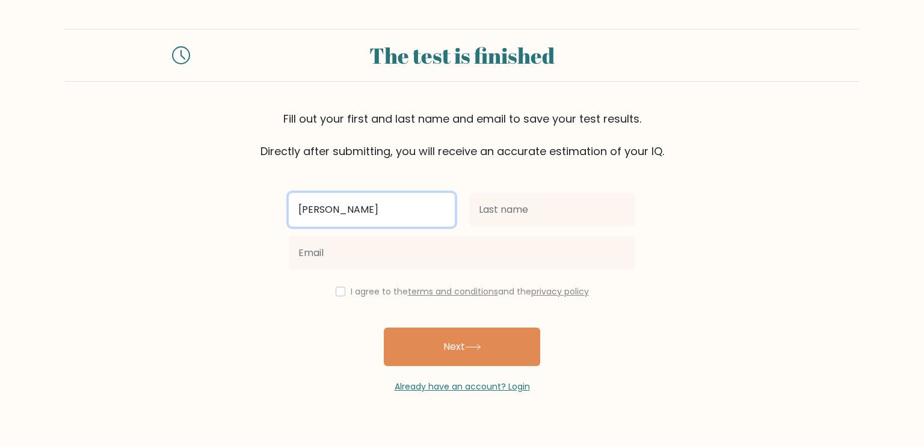
type input "[PERSON_NAME]"
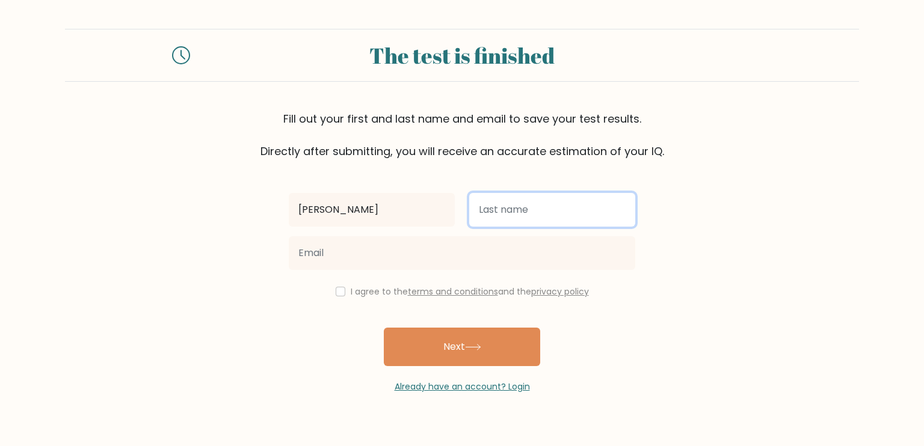
click at [498, 211] on input "text" at bounding box center [552, 210] width 166 height 34
type input "qwerty"
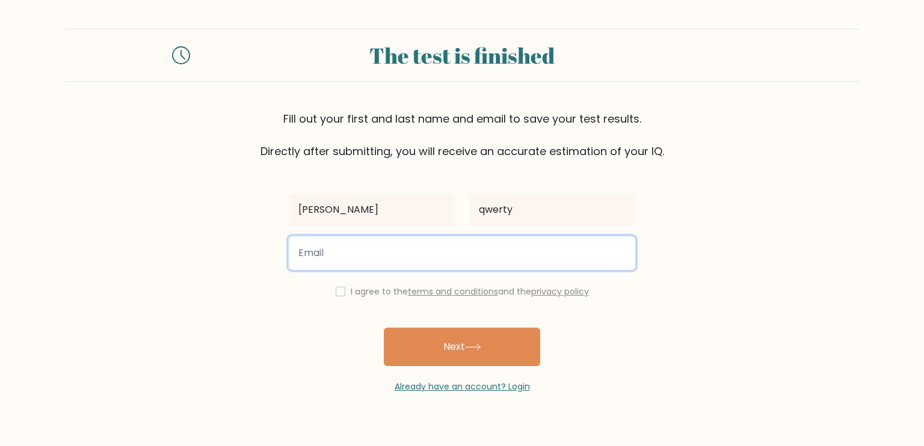
click at [412, 250] on input "email" at bounding box center [462, 253] width 346 height 34
paste input "[EMAIL_ADDRESS][DOMAIN_NAME]"
type input "[EMAIL_ADDRESS][DOMAIN_NAME]"
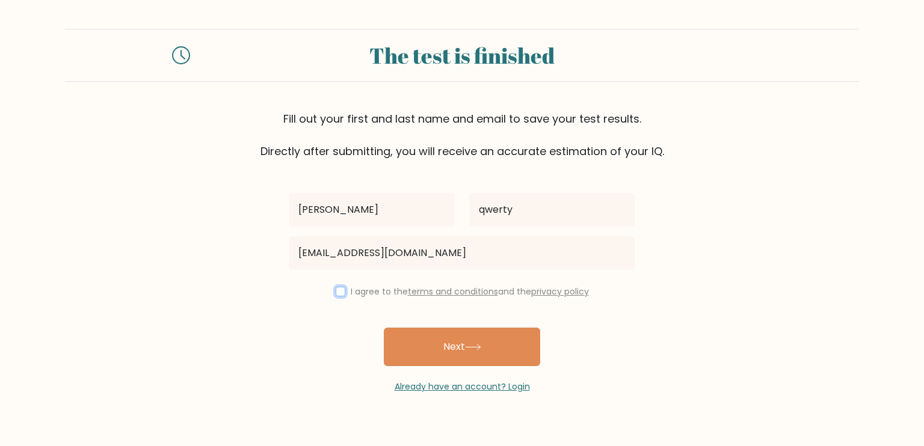
click at [335, 295] on input "checkbox" at bounding box center [340, 292] width 10 height 10
checkbox input "true"
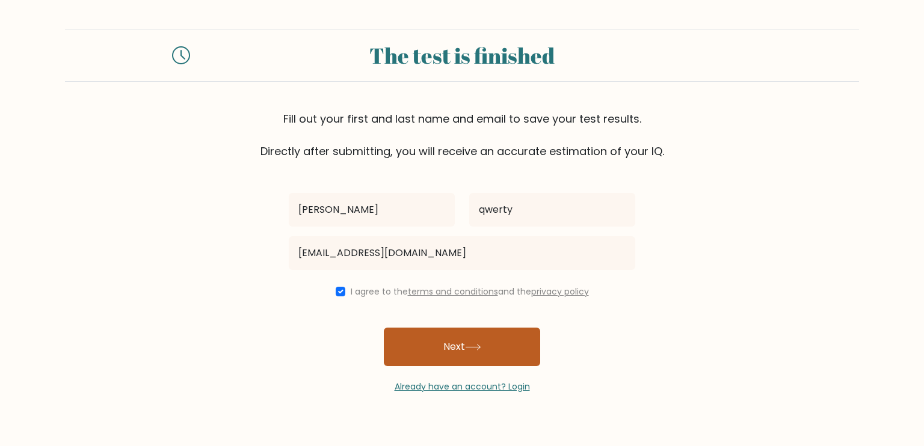
click at [435, 355] on button "Next" at bounding box center [462, 347] width 156 height 38
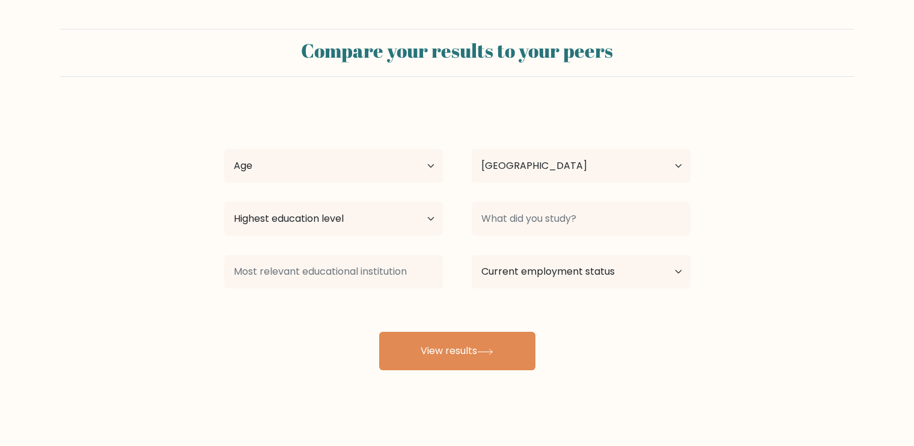
select select "US"
click at [394, 162] on select "Age Under [DEMOGRAPHIC_DATA] [DEMOGRAPHIC_DATA] [DEMOGRAPHIC_DATA] [DEMOGRAPHIC…" at bounding box center [333, 166] width 219 height 34
select select "18_24"
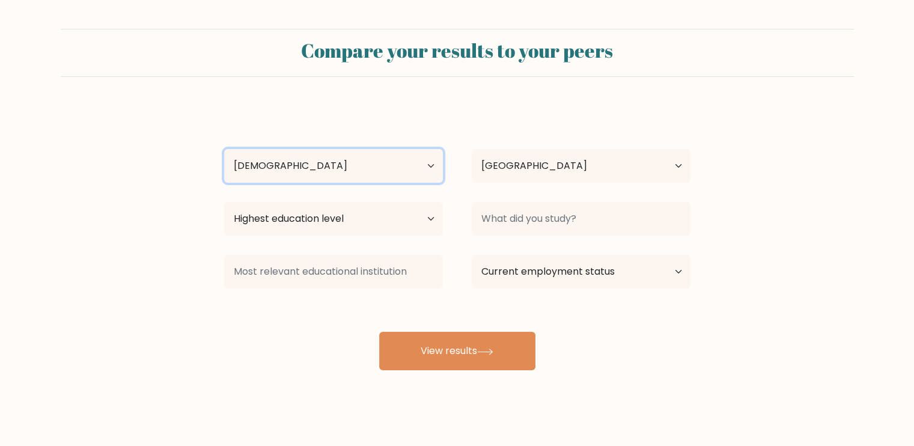
click at [224, 149] on select "Age Under [DEMOGRAPHIC_DATA] [DEMOGRAPHIC_DATA] [DEMOGRAPHIC_DATA] [DEMOGRAPHIC…" at bounding box center [333, 166] width 219 height 34
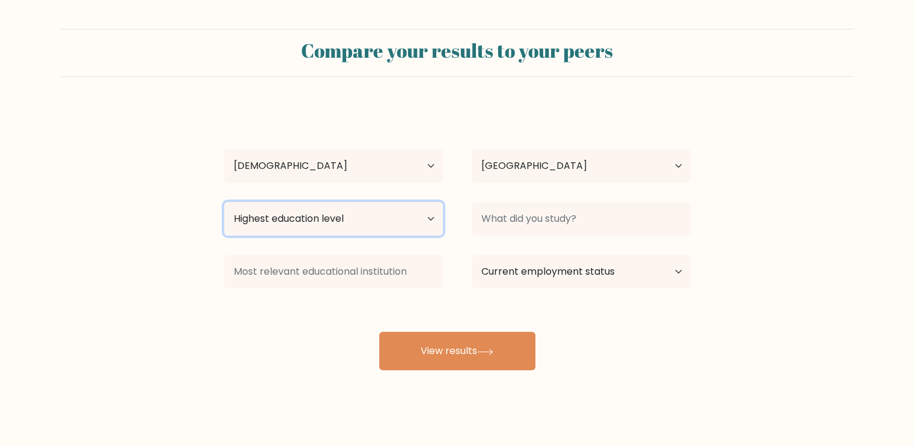
click at [323, 220] on select "Highest education level No schooling Primary Lower Secondary Upper Secondary Oc…" at bounding box center [333, 219] width 219 height 34
select select "bachelors_degree"
click at [224, 202] on select "Highest education level No schooling Primary Lower Secondary Upper Secondary Oc…" at bounding box center [333, 219] width 219 height 34
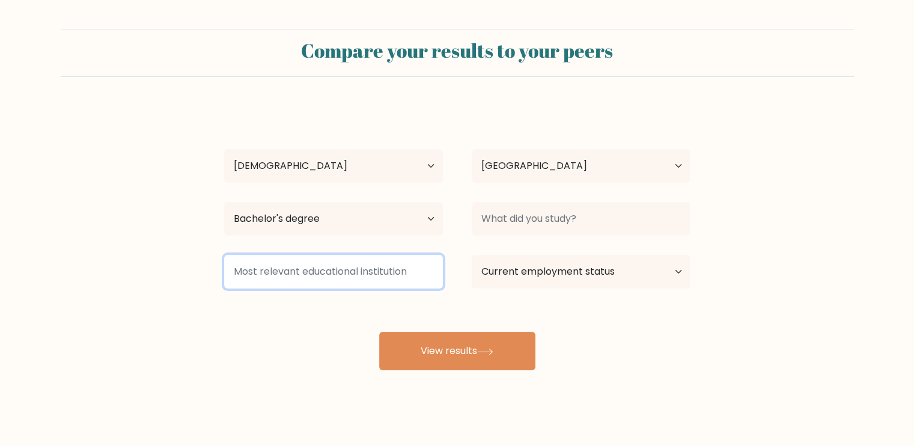
click at [331, 287] on input at bounding box center [333, 272] width 219 height 34
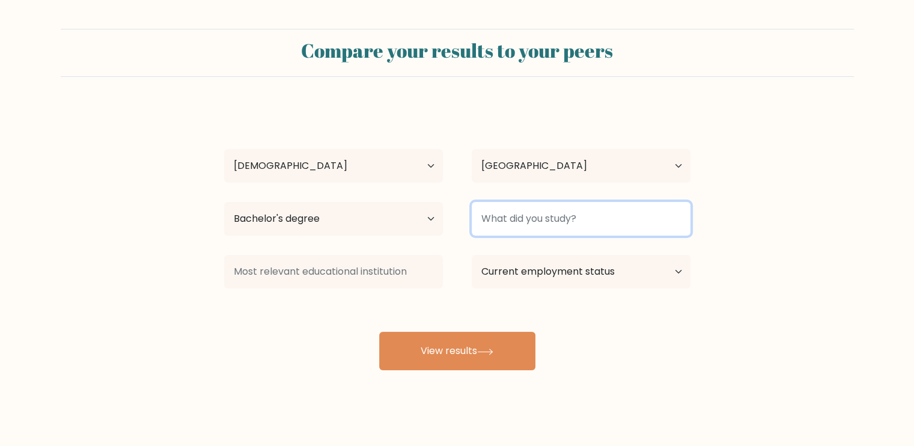
click at [538, 214] on input at bounding box center [581, 219] width 219 height 34
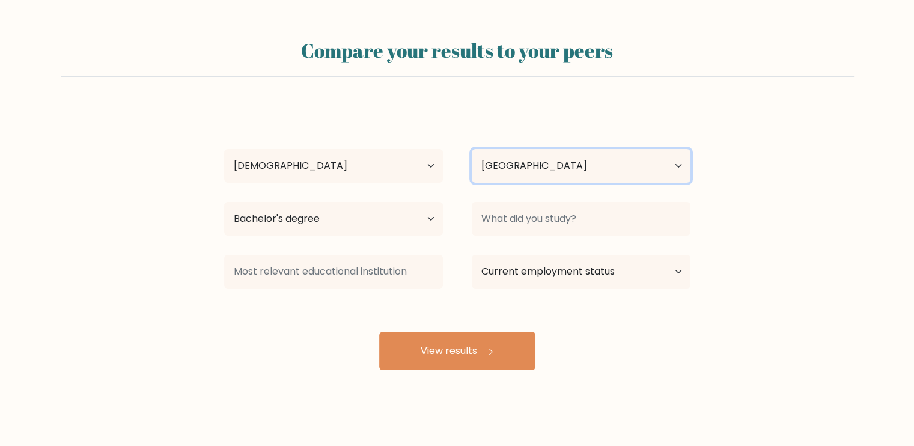
click at [560, 180] on select "Country Afghanistan Albania Algeria American Samoa Andorra Angola Anguilla Anta…" at bounding box center [581, 166] width 219 height 34
click at [766, 188] on form "Compare your results to your peers Anna qwerty Age Under 18 years old 18-24 yea…" at bounding box center [457, 200] width 914 height 342
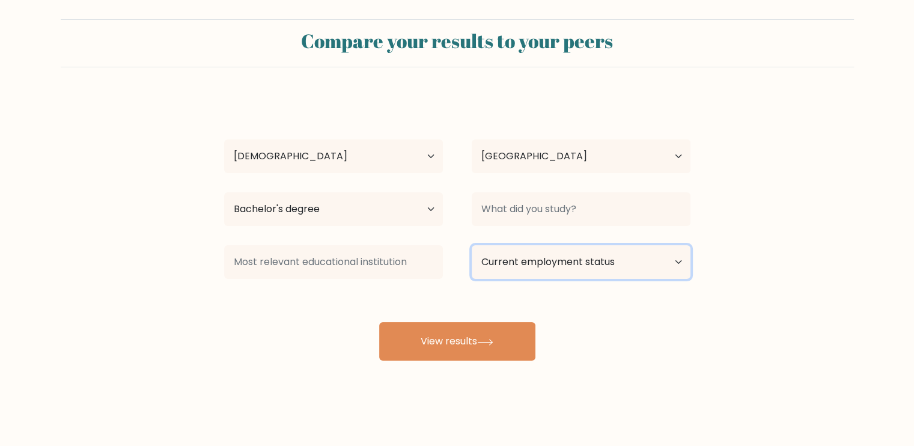
click at [589, 278] on select "Current employment status Employed Student Retired Other / prefer not to answer" at bounding box center [581, 262] width 219 height 34
select select "student"
click at [472, 245] on select "Current employment status Employed Student Retired Other / prefer not to answer" at bounding box center [581, 262] width 219 height 34
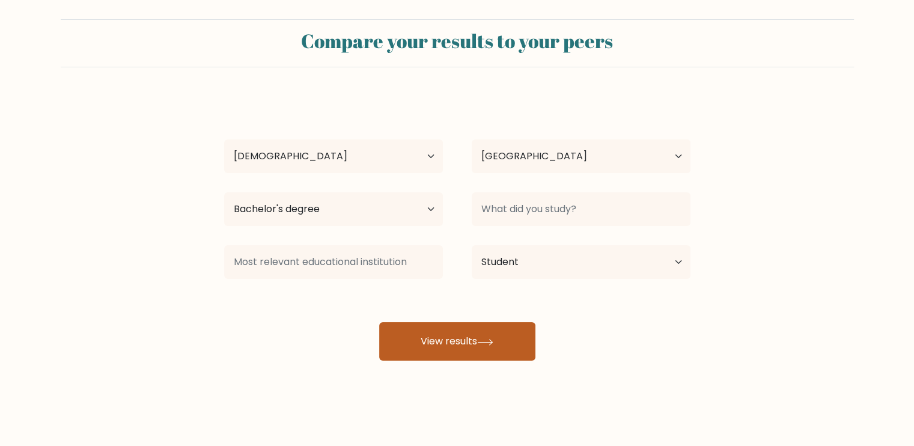
click at [469, 353] on button "View results" at bounding box center [457, 341] width 156 height 38
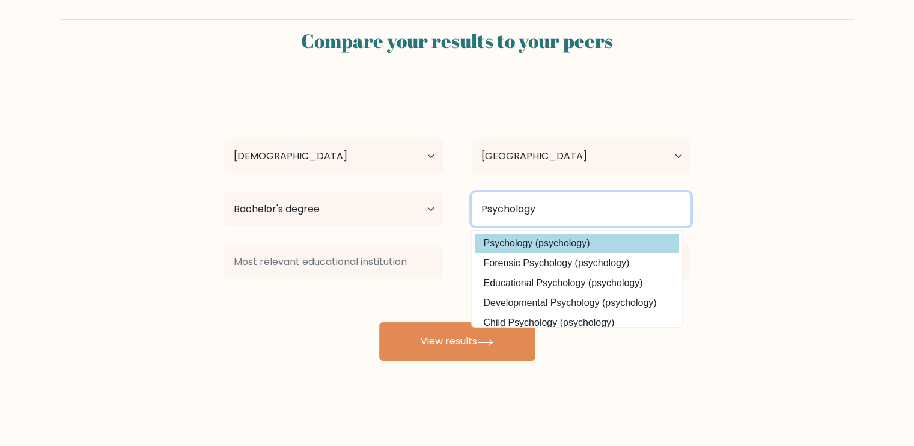
type input "Psychology"
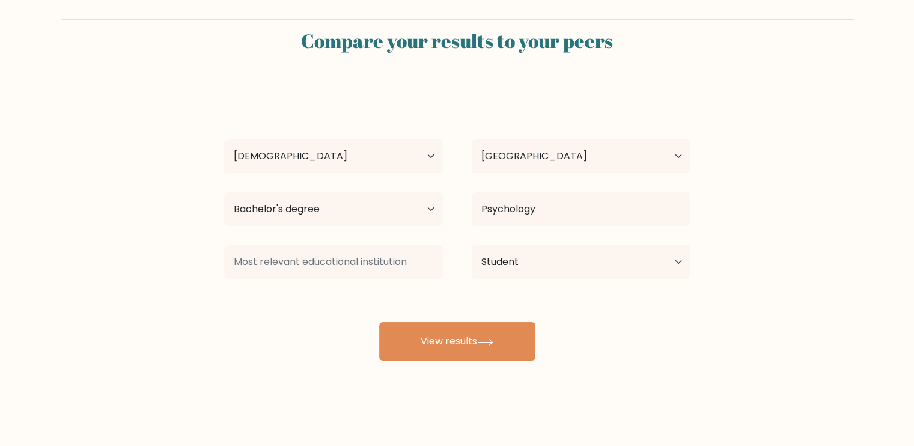
click at [553, 244] on div "Anna qwerty Age Under 18 years old 18-24 years old 25-34 years old 35-44 years …" at bounding box center [457, 228] width 481 height 265
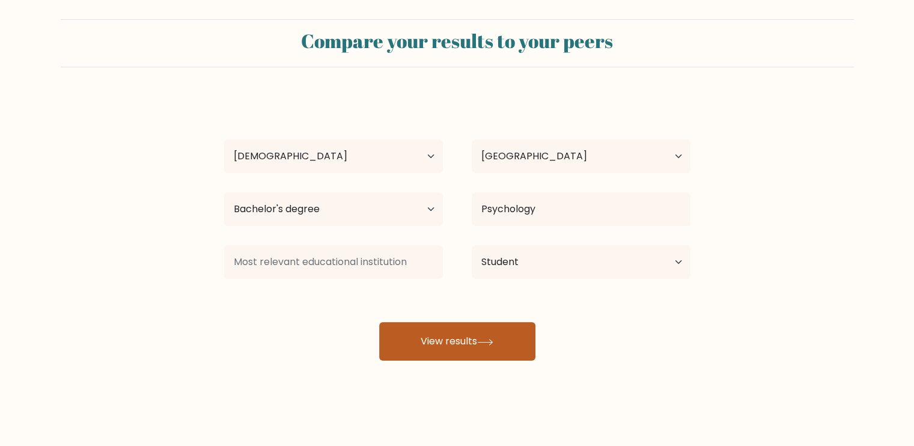
click at [479, 345] on button "View results" at bounding box center [457, 341] width 156 height 38
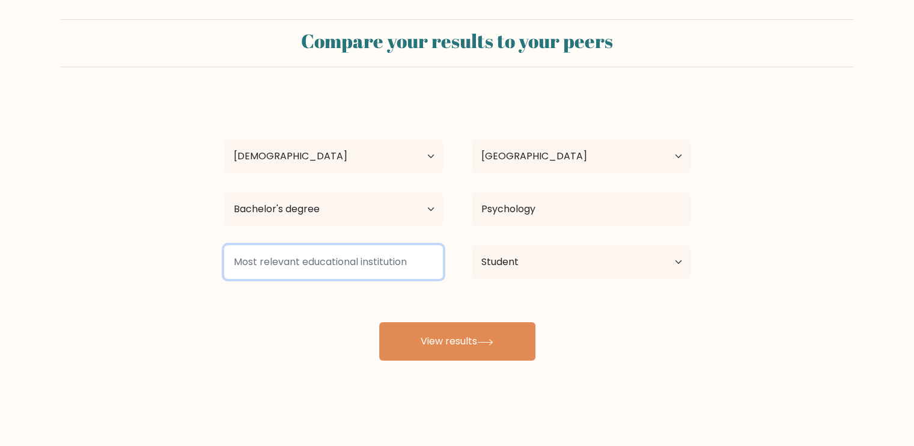
click at [374, 259] on input at bounding box center [333, 262] width 219 height 34
type input "v"
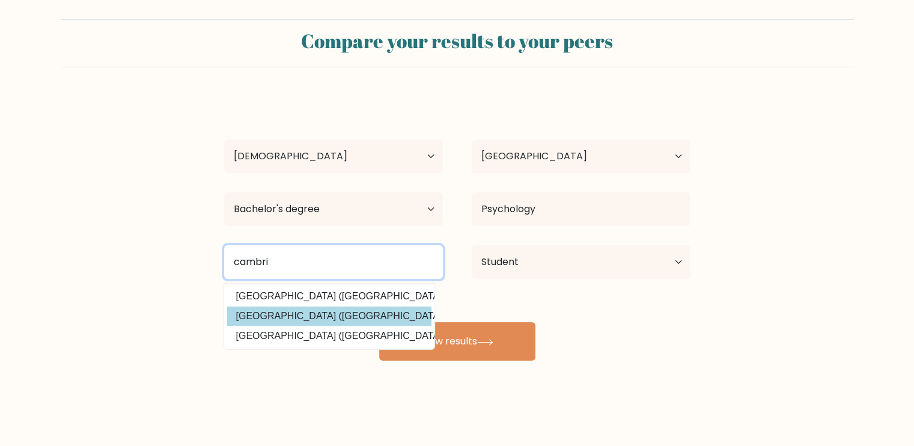
type input "cambri"
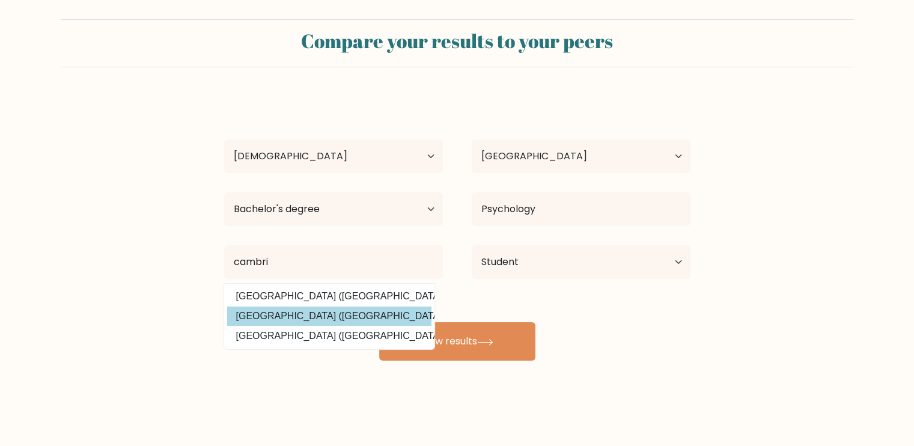
click at [375, 317] on div "Anna qwerty Age Under 18 years old 18-24 years old 25-34 years old 35-44 years …" at bounding box center [457, 228] width 481 height 265
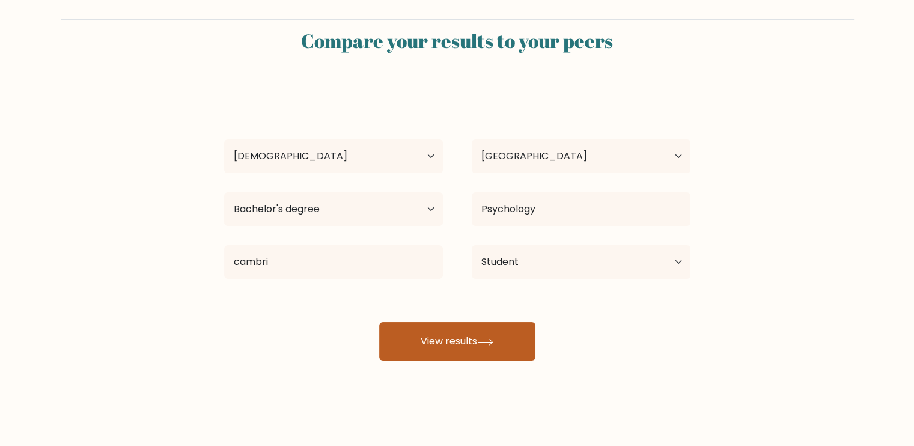
click at [421, 339] on button "View results" at bounding box center [457, 341] width 156 height 38
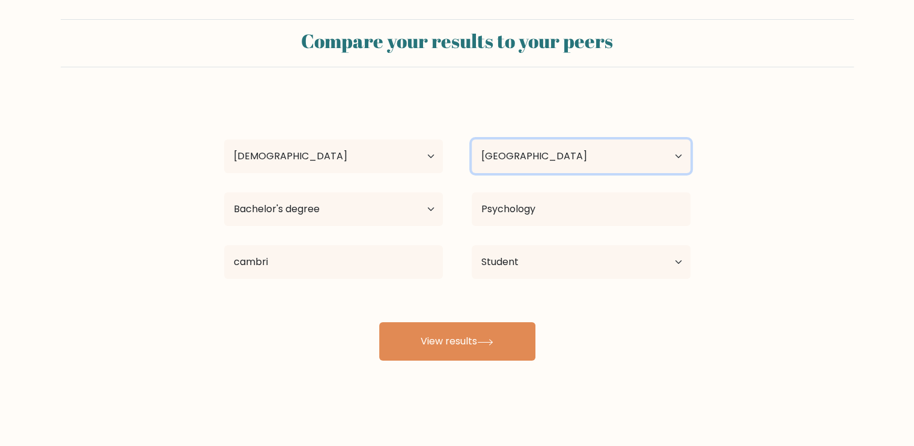
click at [548, 149] on select "Country Afghanistan Albania Algeria American Samoa Andorra Angola Anguilla Anta…" at bounding box center [581, 156] width 219 height 34
click at [472, 139] on select "Country Afghanistan Albania Algeria American Samoa Andorra Angola Anguilla Anta…" at bounding box center [581, 156] width 219 height 34
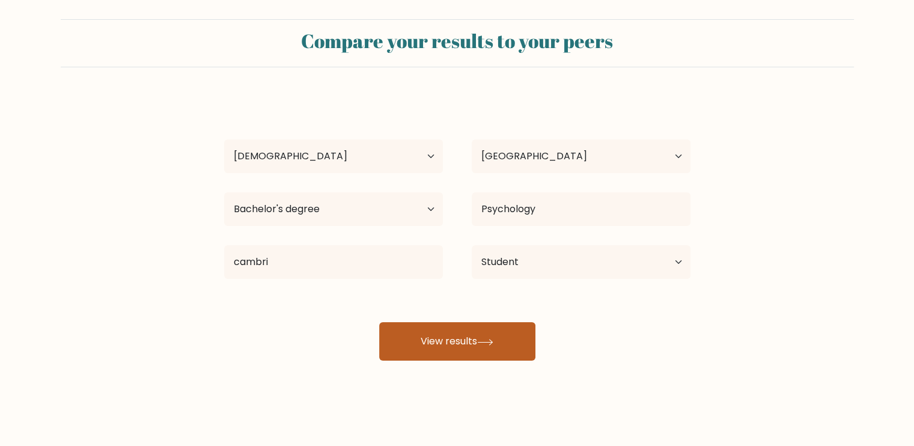
click at [462, 341] on button "View results" at bounding box center [457, 341] width 156 height 38
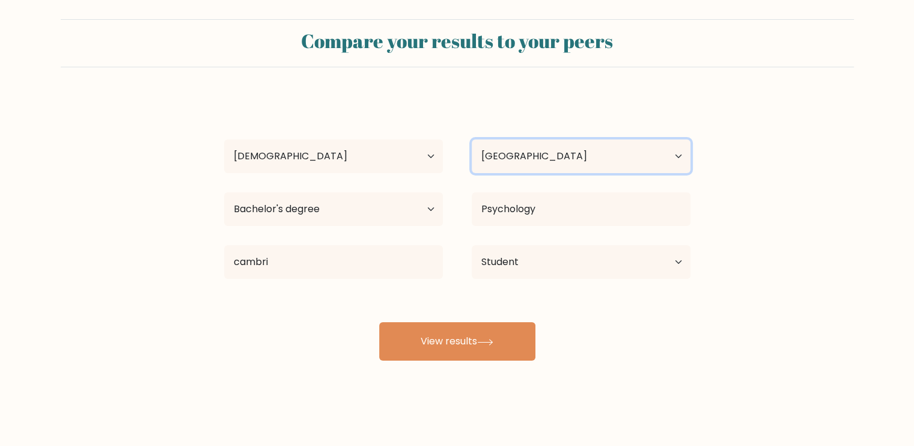
click at [571, 141] on select "Country Afghanistan Albania Algeria American Samoa Andorra Angola Anguilla Anta…" at bounding box center [581, 156] width 219 height 34
select select "US"
click at [472, 139] on select "Country Afghanistan Albania Algeria American Samoa Andorra Angola Anguilla Anta…" at bounding box center [581, 156] width 219 height 34
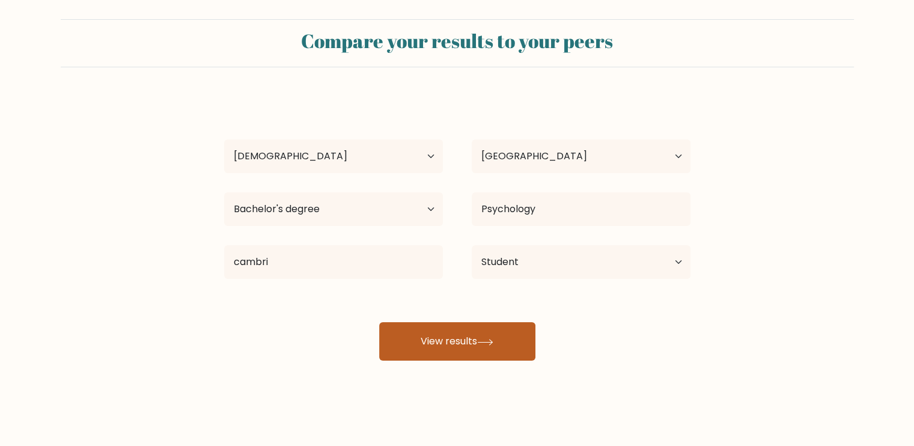
click at [479, 341] on button "View results" at bounding box center [457, 341] width 156 height 38
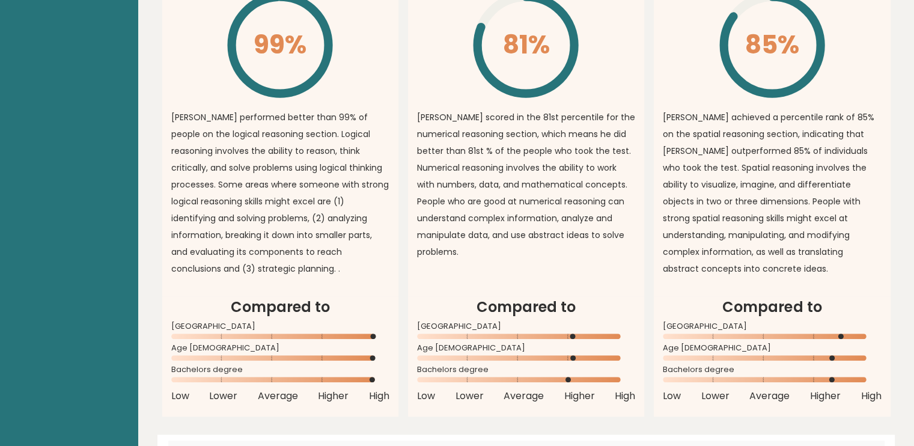
scroll to position [1017, 0]
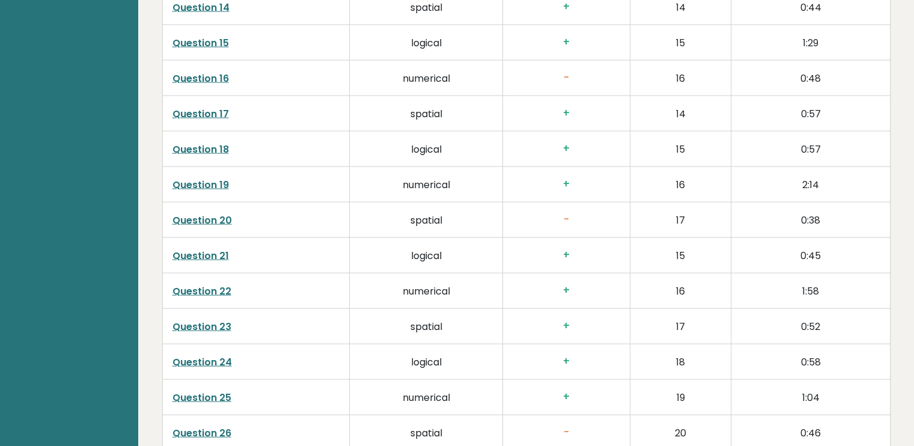
scroll to position [2400, 0]
click at [197, 74] on link "Question 16" at bounding box center [201, 78] width 57 height 14
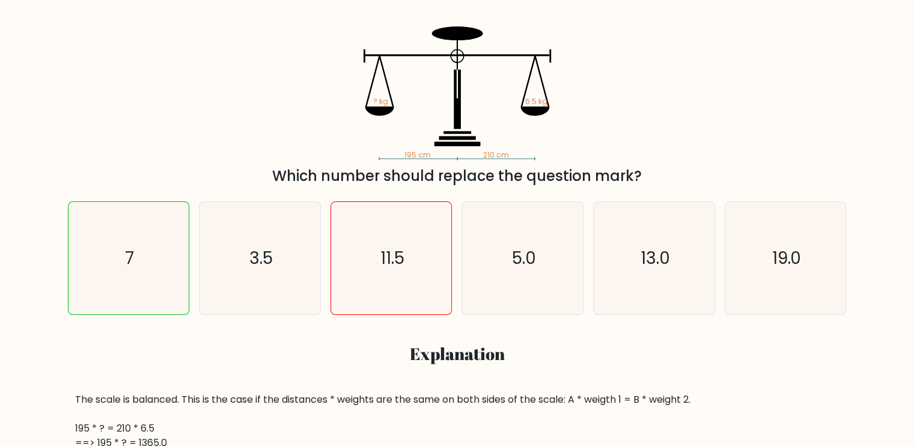
scroll to position [206, 0]
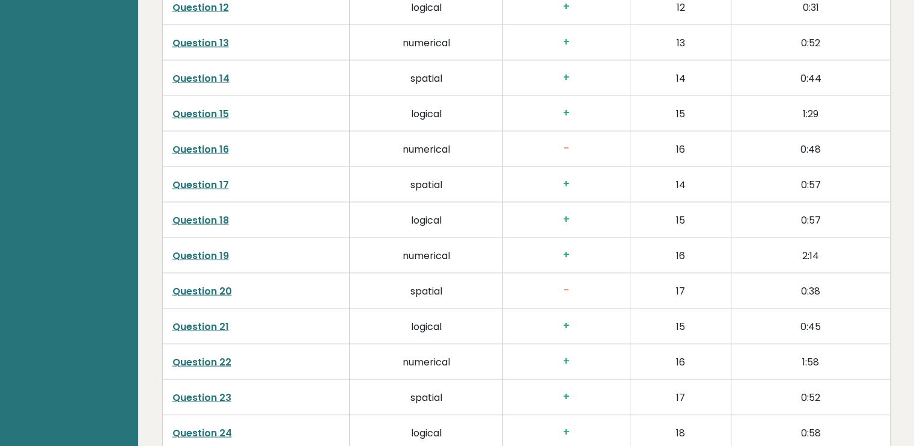
scroll to position [2329, 0]
click at [180, 288] on link "Question 20" at bounding box center [203, 291] width 60 height 14
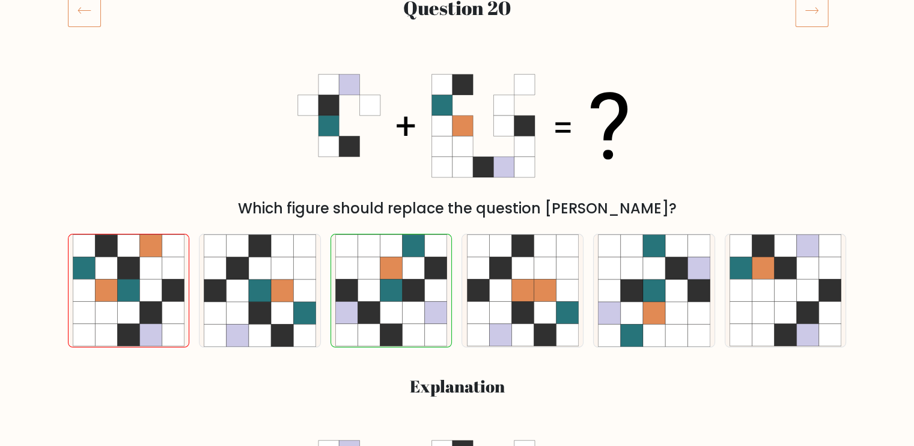
scroll to position [168, 0]
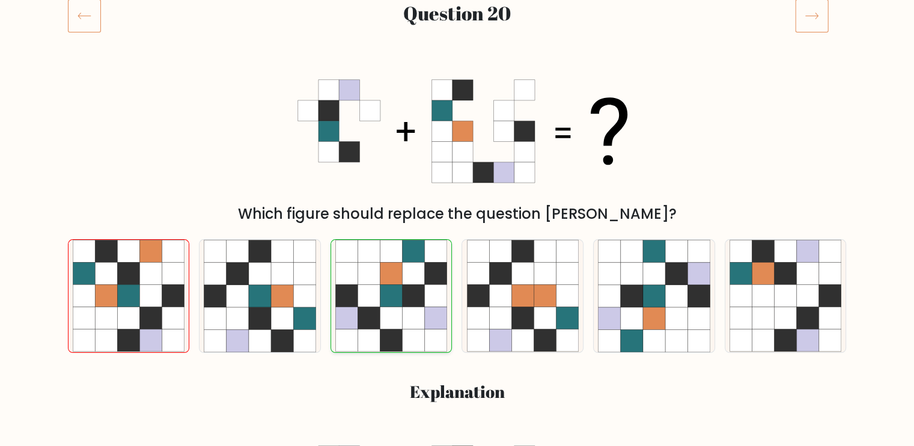
click at [440, 324] on icon at bounding box center [436, 318] width 22 height 22
click at [458, 61] on input "c." at bounding box center [458, 58] width 1 height 6
radio input "true"
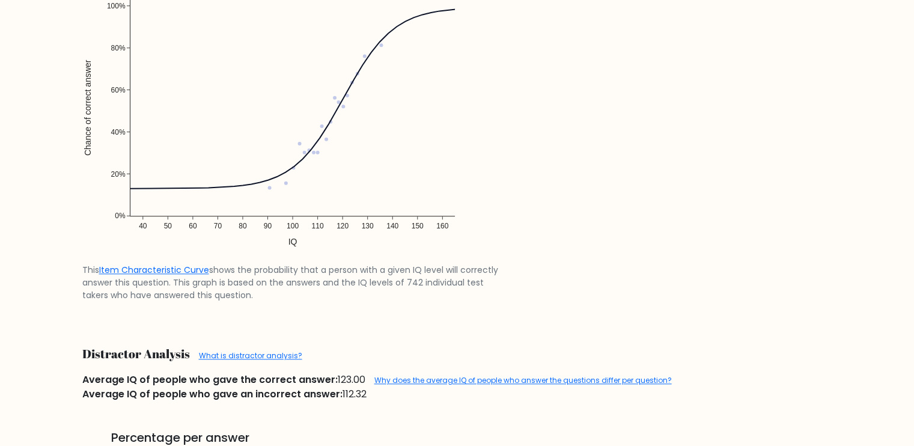
scroll to position [1070, 0]
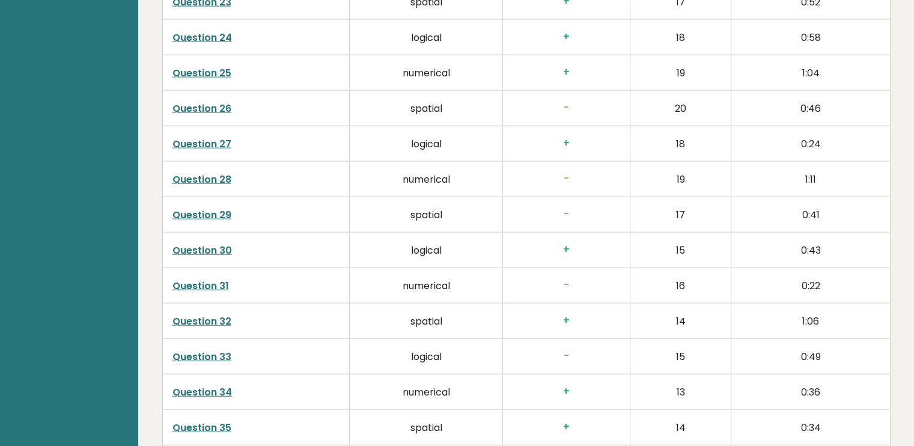
scroll to position [2728, 0]
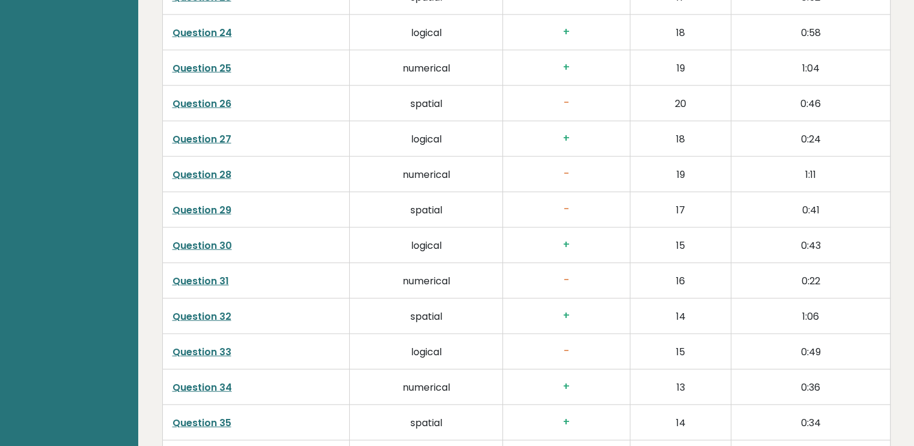
click at [225, 173] on link "Question 28" at bounding box center [202, 175] width 59 height 14
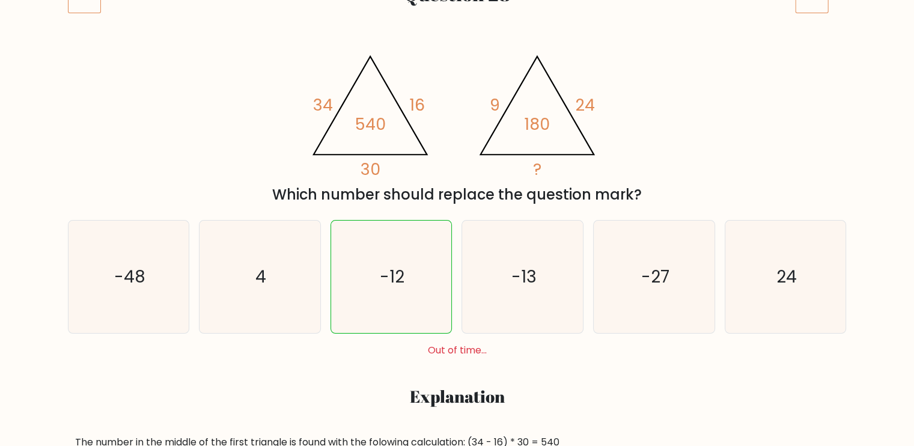
scroll to position [192, 0]
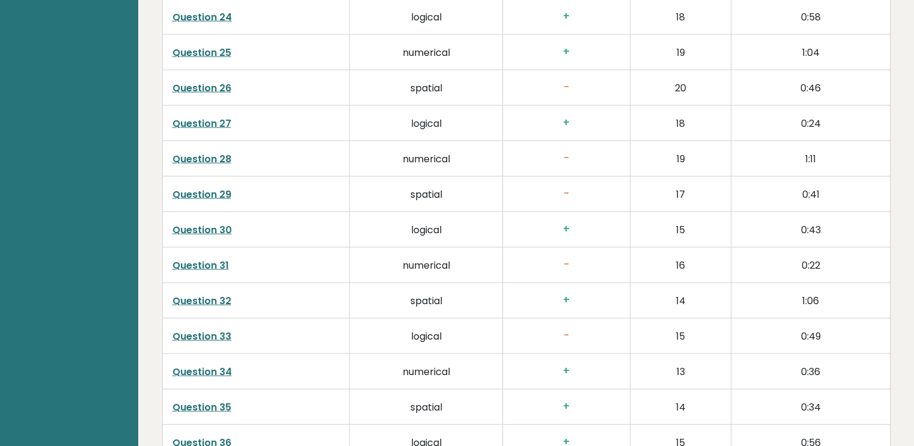
scroll to position [2756, 0]
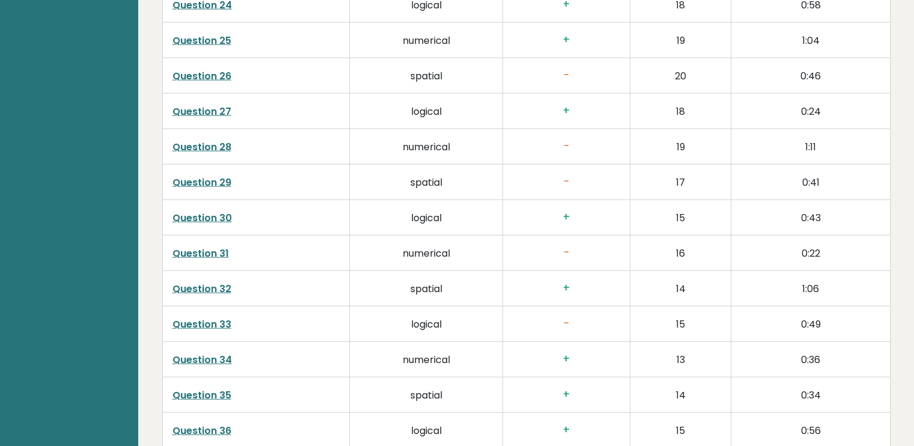
click at [219, 251] on link "Question 31" at bounding box center [201, 254] width 57 height 14
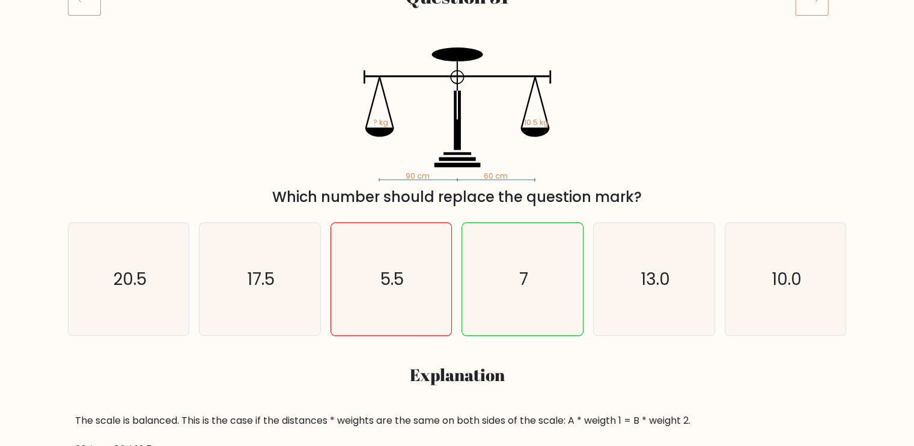
scroll to position [189, 0]
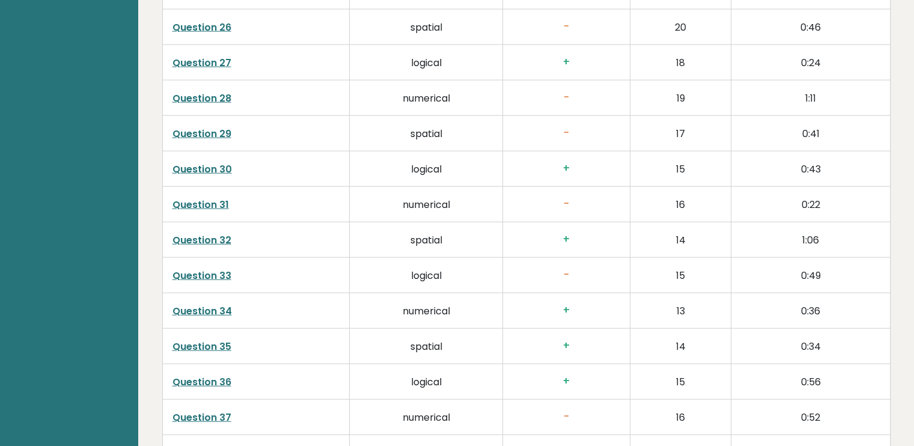
scroll to position [2844, 0]
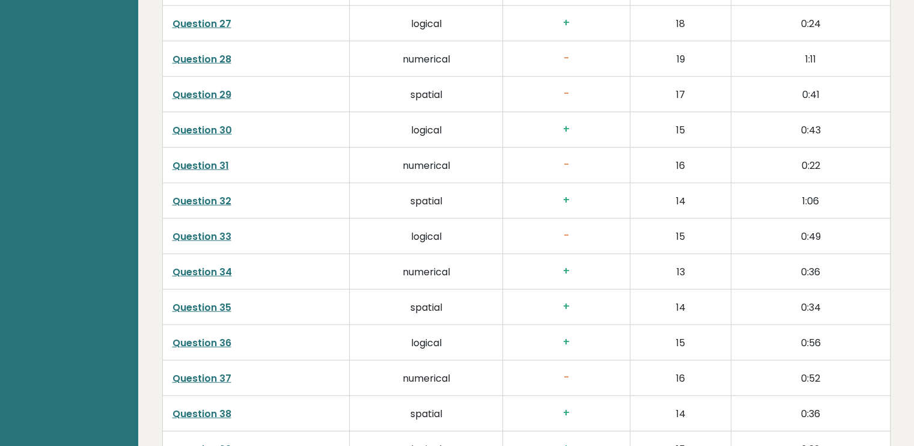
click at [209, 235] on link "Question 33" at bounding box center [202, 237] width 59 height 14
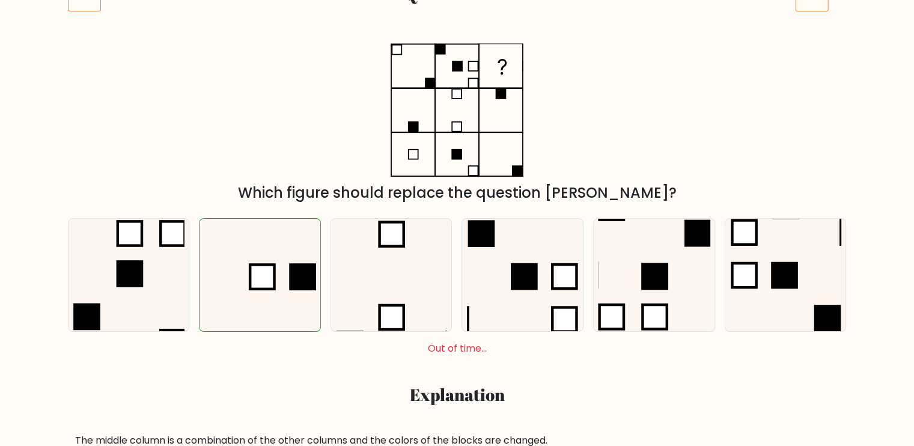
scroll to position [195, 0]
